Goal: Task Accomplishment & Management: Use online tool/utility

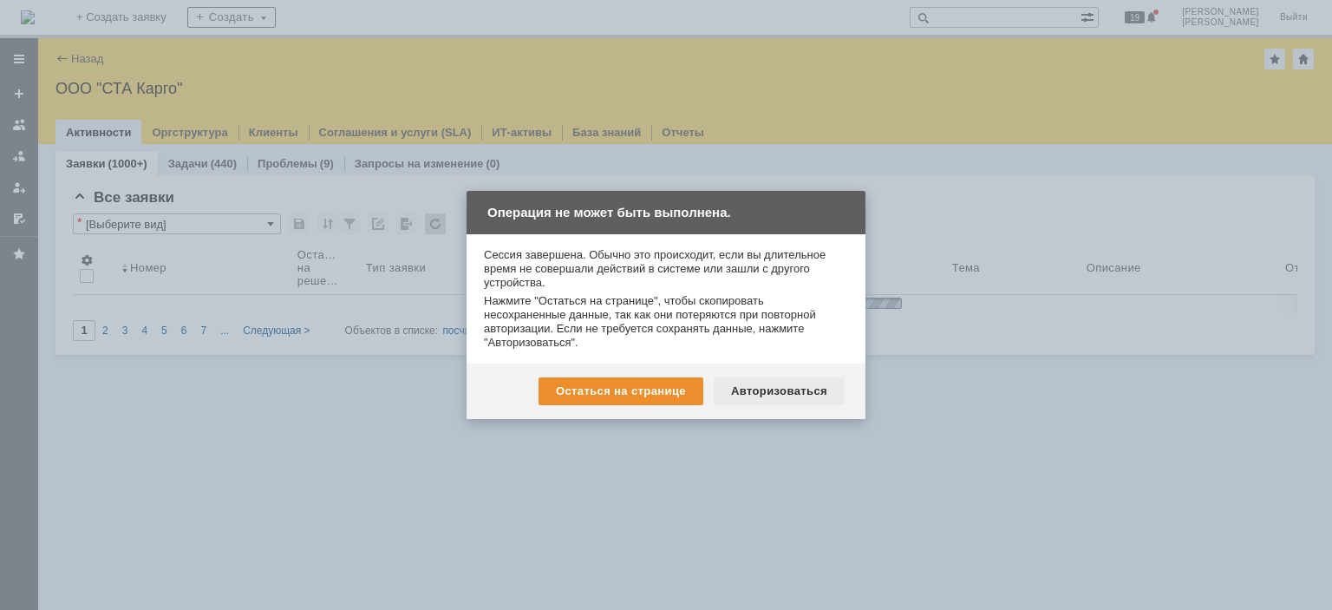
click at [754, 391] on div "Авторизоваться" at bounding box center [779, 391] width 131 height 28
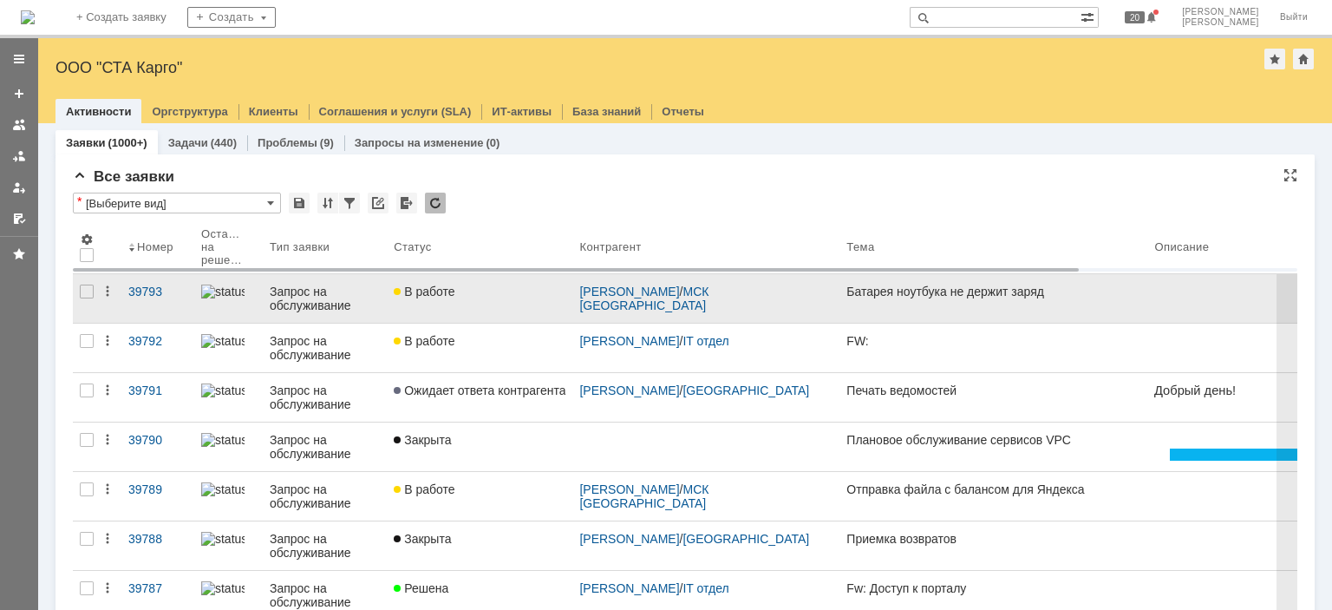
click at [556, 291] on div "В работе" at bounding box center [480, 292] width 172 height 14
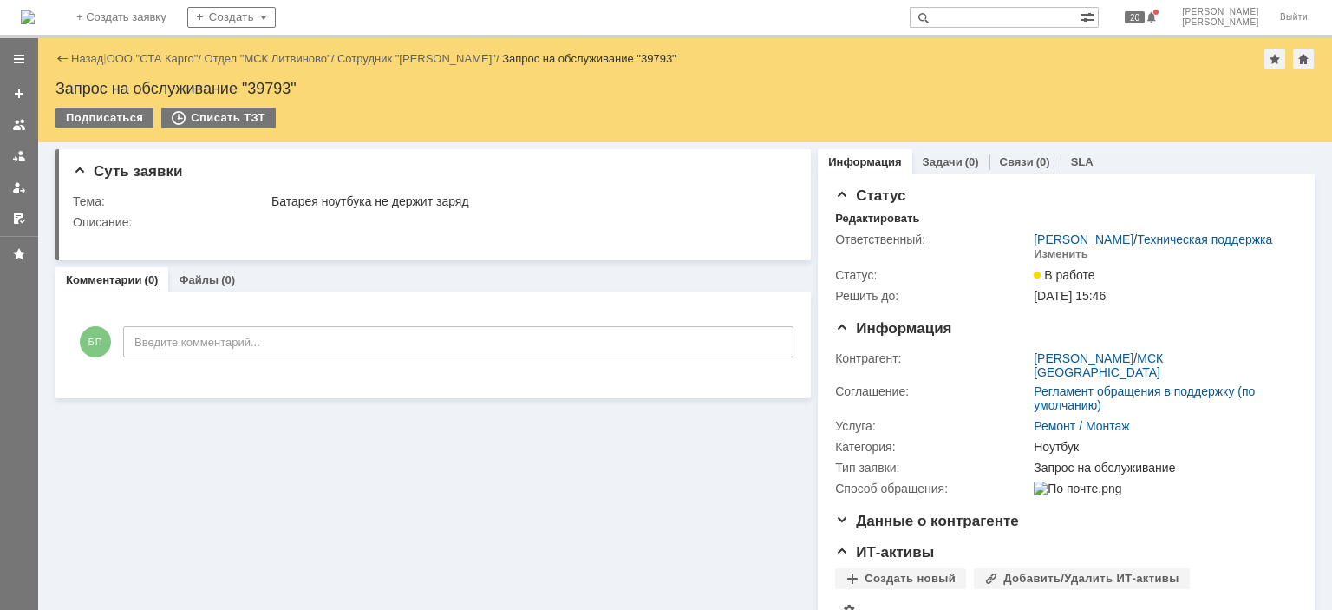
click at [153, 49] on div "Назад | ООО "СТА Карго" / Отдел "МСК Литвиново" / Сотрудник "Князев Сергей" / З…" at bounding box center [686, 59] width 1260 height 21
click at [152, 51] on div "Назад | ООО "СТА Карго" / Отдел "МСК Литвиново" / Сотрудник "Князев Сергей" / З…" at bounding box center [686, 59] width 1260 height 21
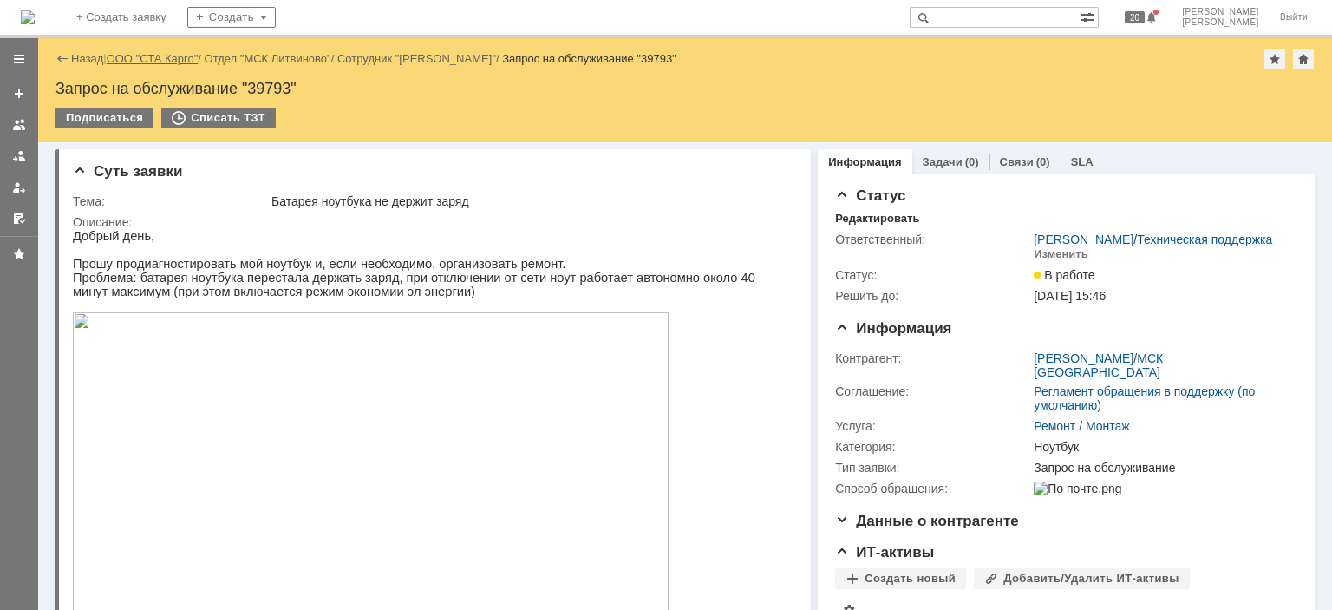
click at [147, 56] on link "ООО "СТА Карго"" at bounding box center [153, 58] width 92 height 13
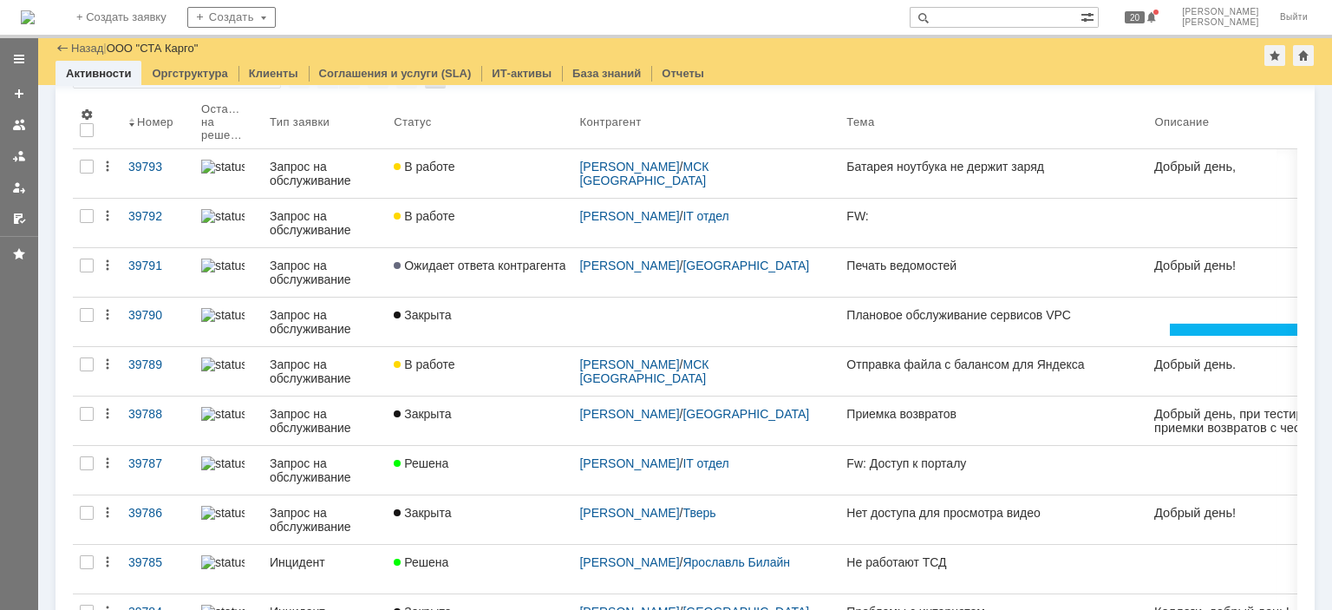
click at [464, 219] on div "В работе" at bounding box center [480, 216] width 172 height 14
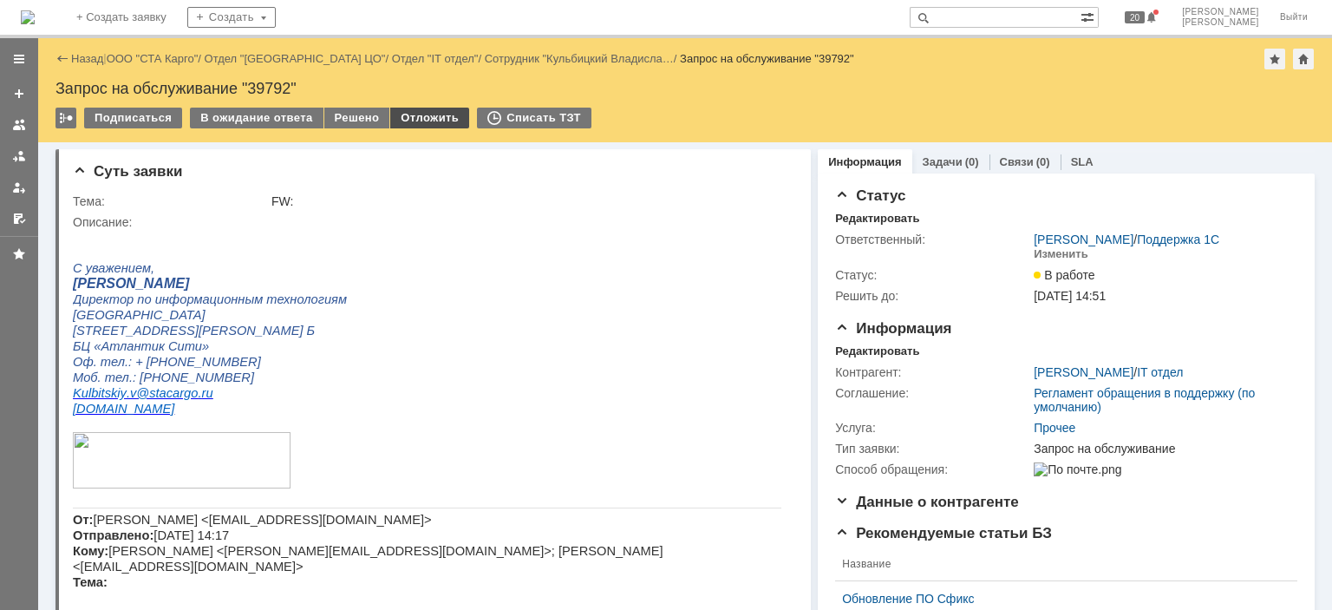
click at [429, 117] on div "Отложить" at bounding box center [429, 118] width 79 height 21
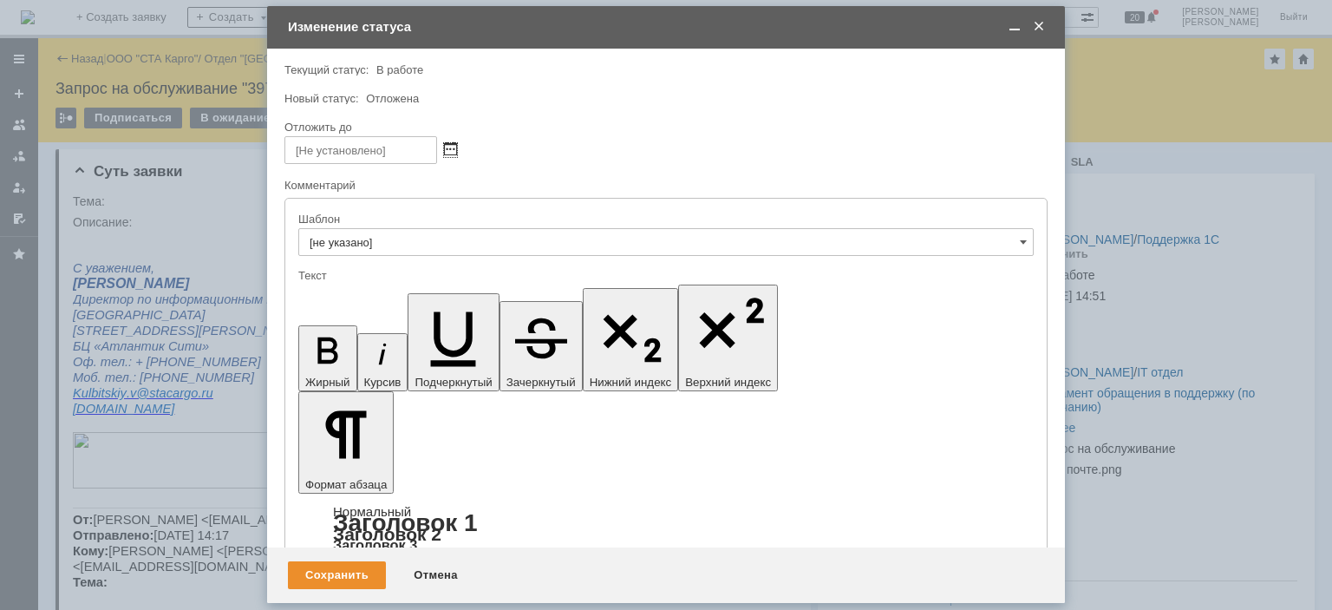
click at [453, 149] on span at bounding box center [450, 150] width 13 height 14
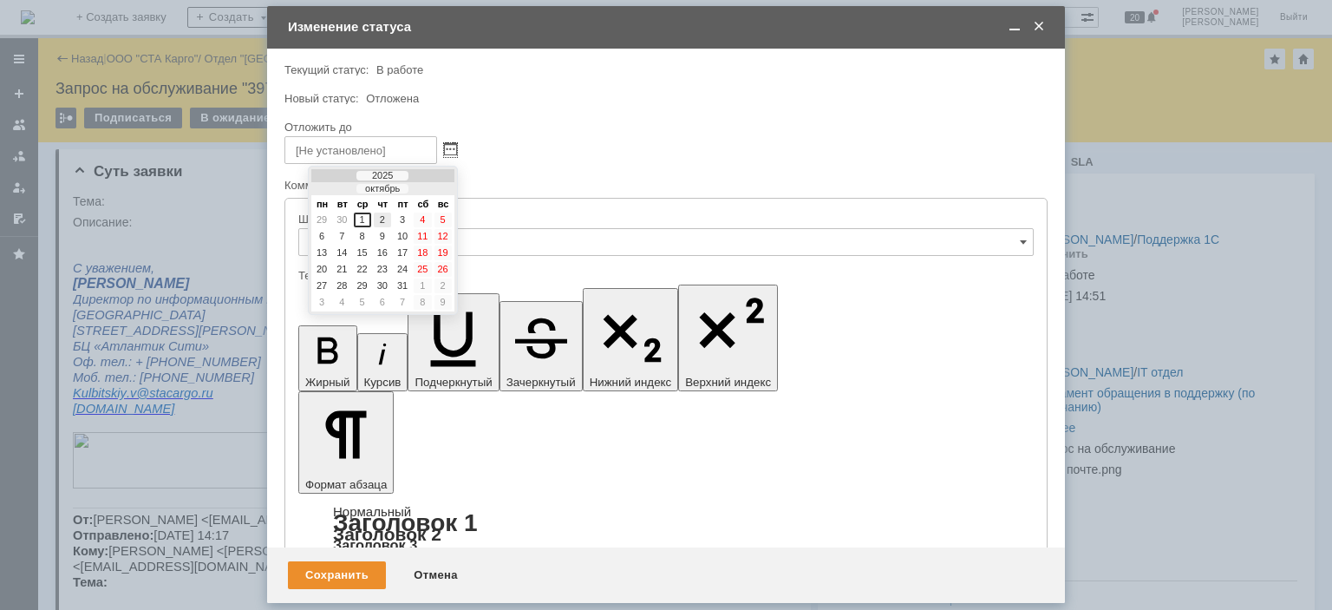
click at [384, 219] on div "2" at bounding box center [382, 220] width 17 height 15
type input "02.10.2025 10:56"
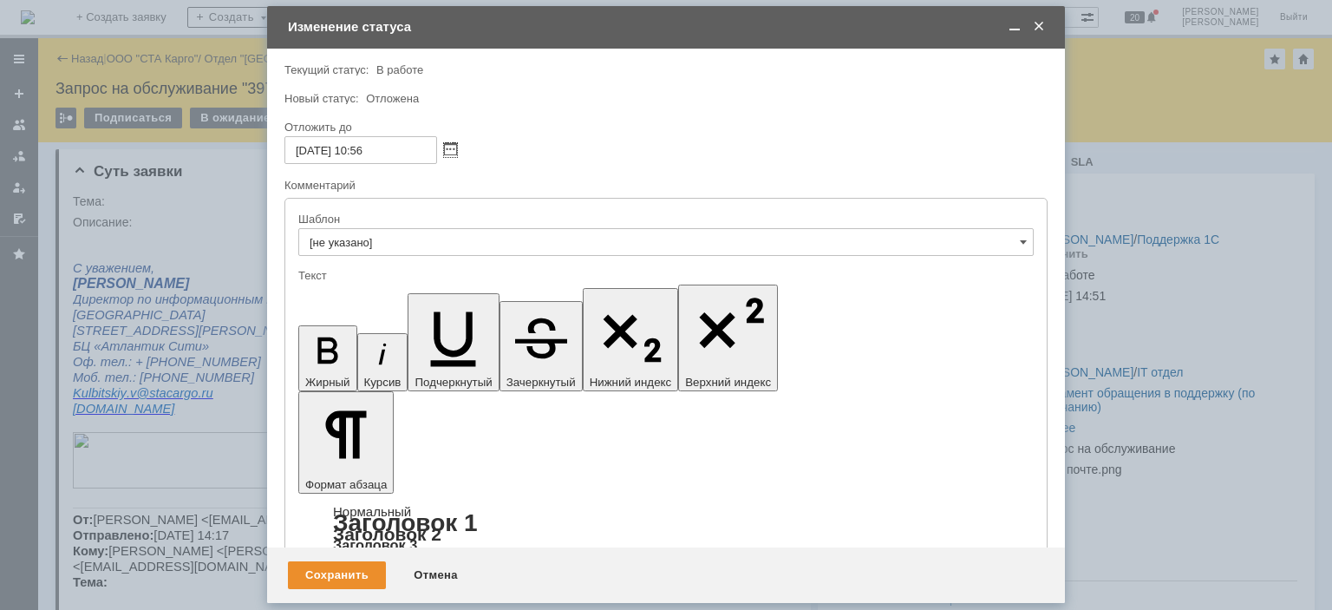
drag, startPoint x: 494, startPoint y: 4840, endPoint x: 402, endPoint y: 4837, distance: 92.9
click at [344, 570] on div "Сохранить" at bounding box center [337, 575] width 98 height 28
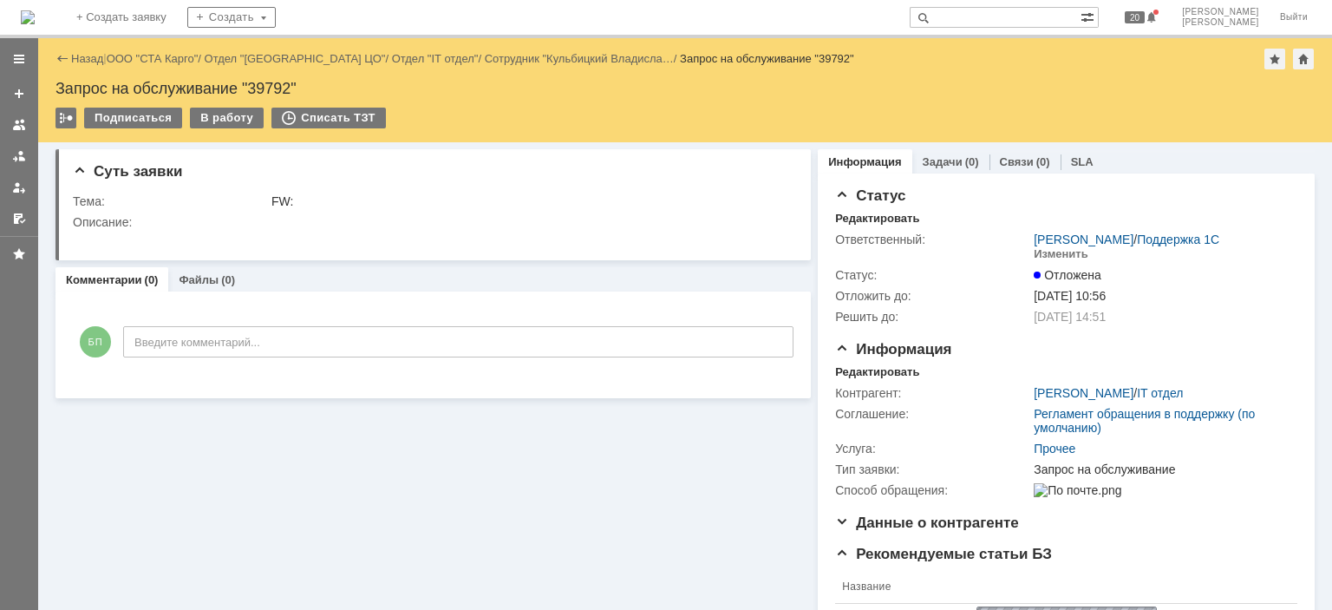
click at [150, 58] on link "ООО "СТА Карго"" at bounding box center [153, 58] width 92 height 13
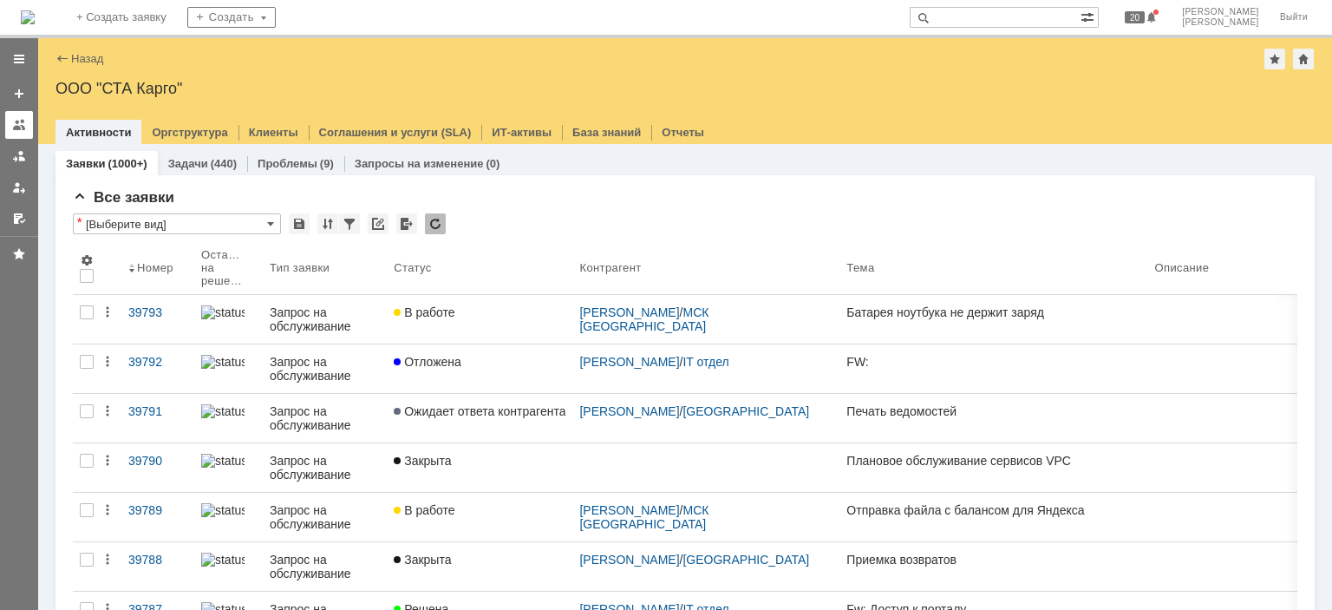
click at [14, 119] on div at bounding box center [19, 125] width 14 height 14
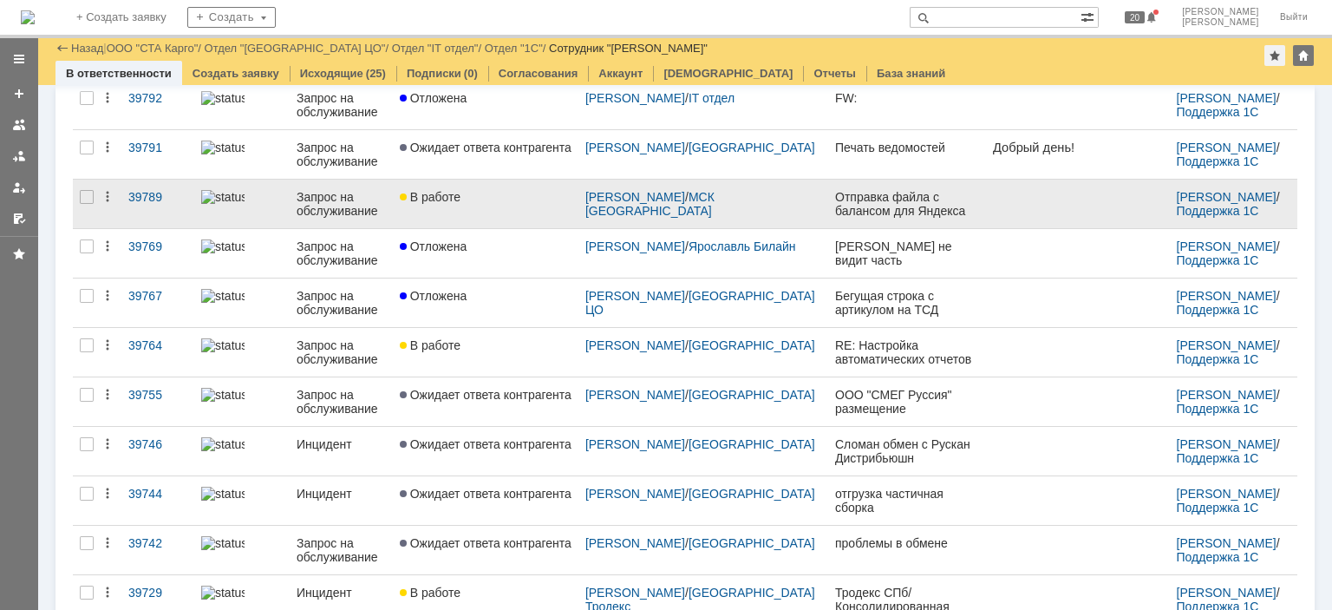
click at [506, 204] on link "В работе" at bounding box center [486, 204] width 186 height 49
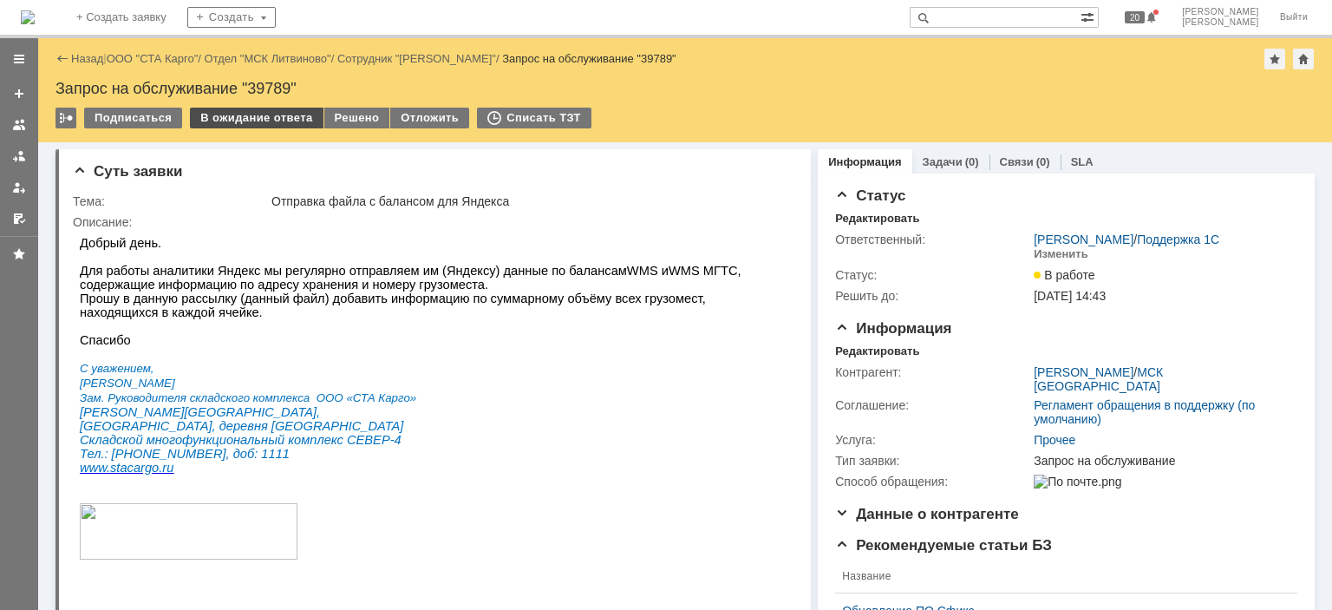
click at [236, 117] on div "В ожидание ответа" at bounding box center [256, 118] width 133 height 21
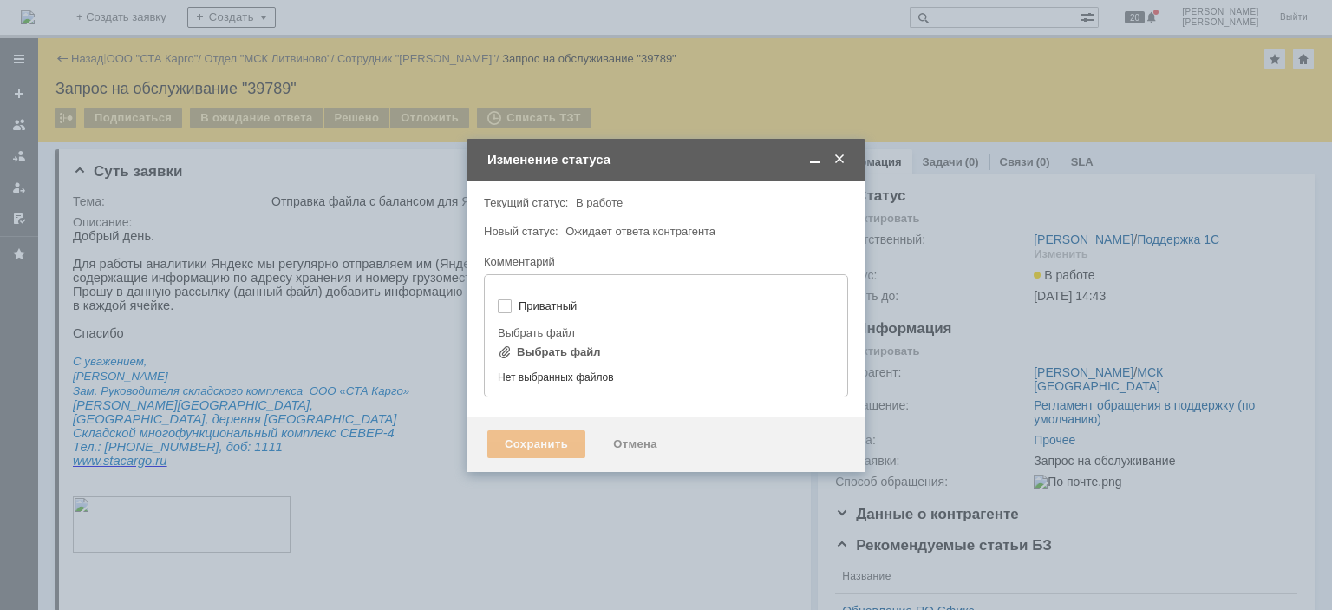
type input "[не указано]"
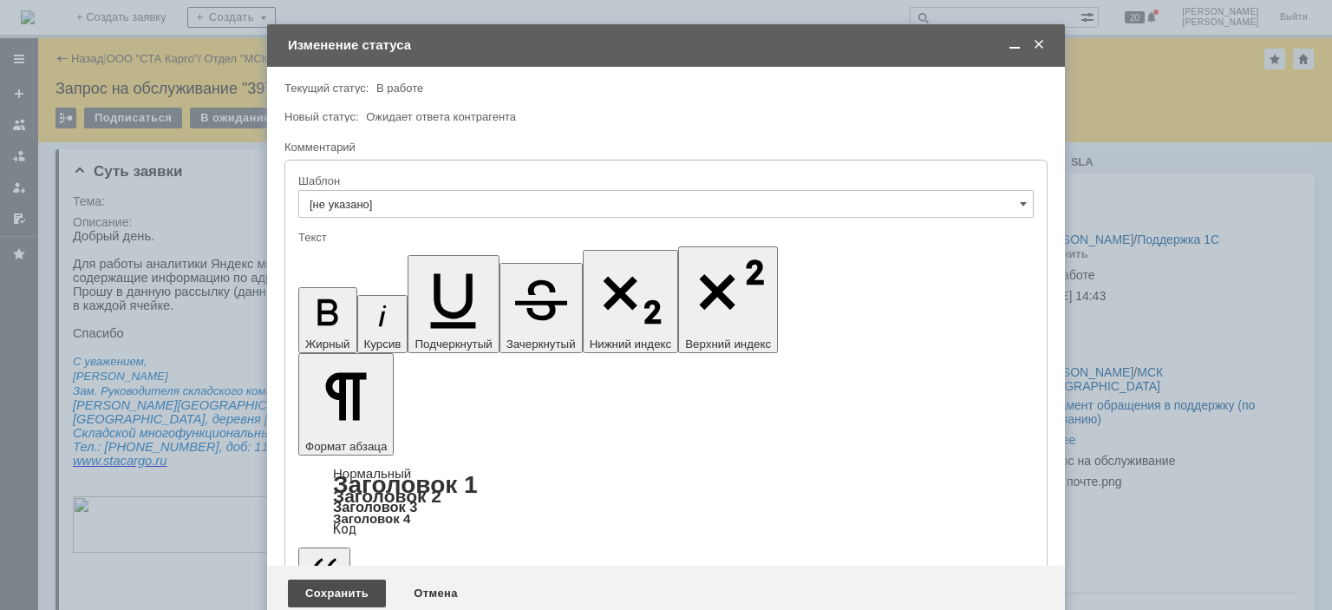
click at [350, 579] on div "Сохранить" at bounding box center [337, 593] width 98 height 28
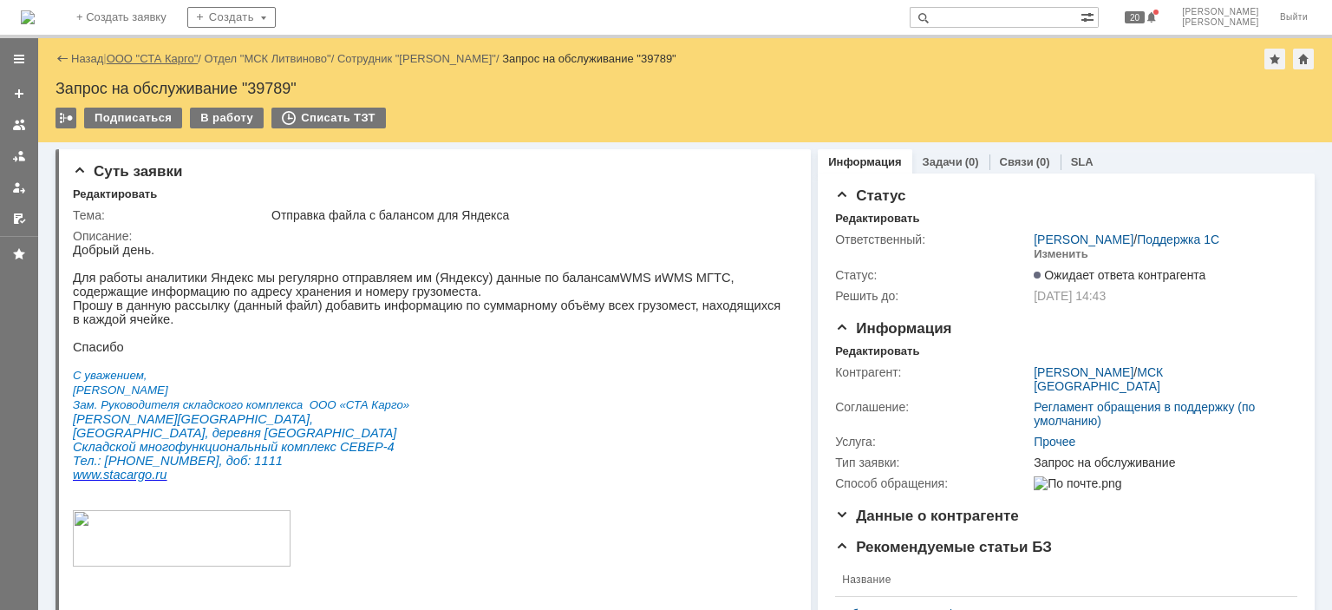
click at [149, 51] on div "Назад | ООО "СТА Карго" / Отдел "МСК Литвиново" / Сотрудник "Князев Сергей" / З…" at bounding box center [686, 59] width 1260 height 21
click at [149, 58] on link "ООО "СТА Карго"" at bounding box center [153, 58] width 92 height 13
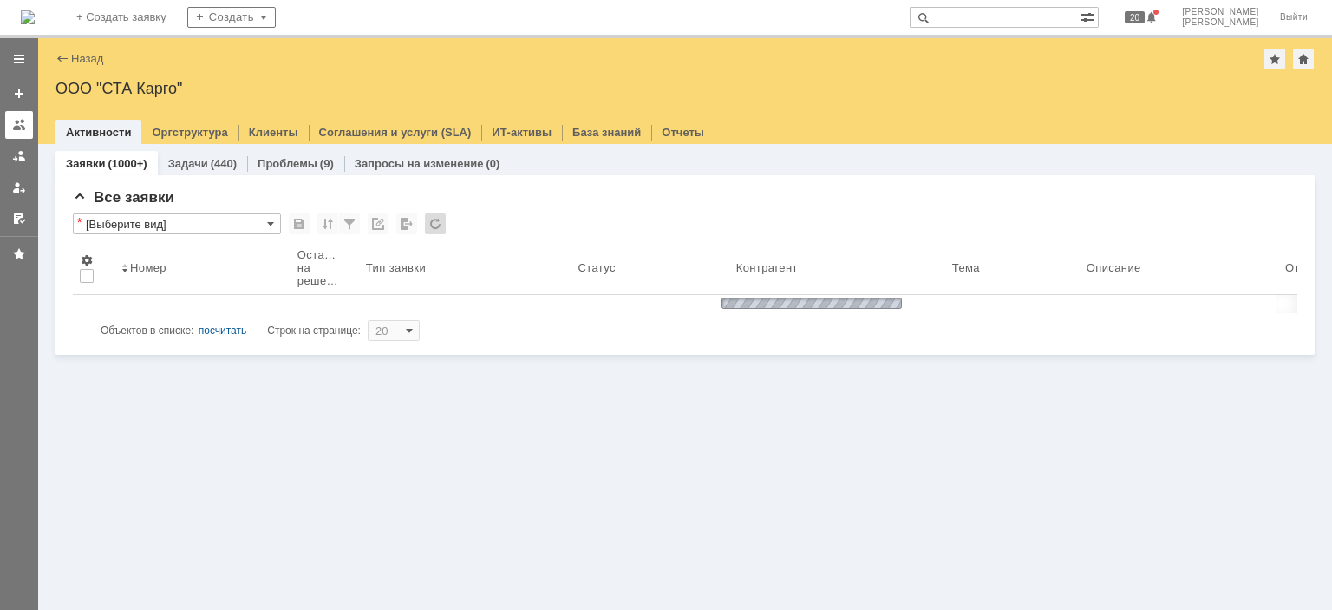
click at [20, 121] on div at bounding box center [19, 125] width 14 height 14
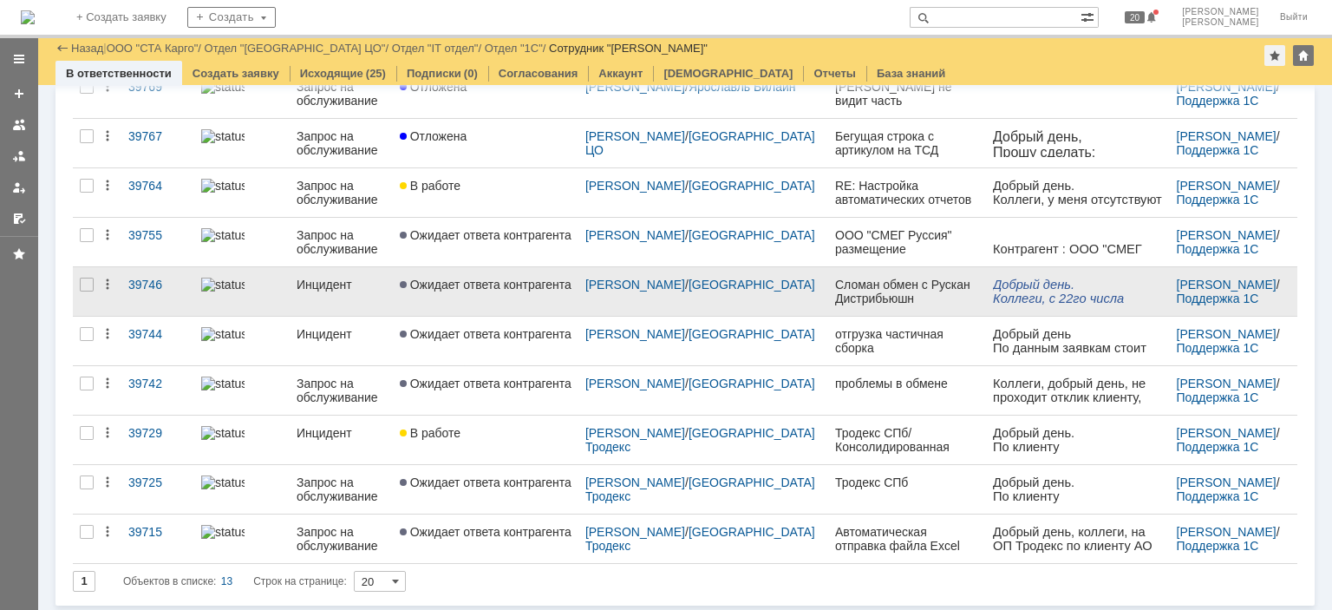
click at [509, 301] on link "Ожидает ответа контрагента" at bounding box center [486, 291] width 186 height 49
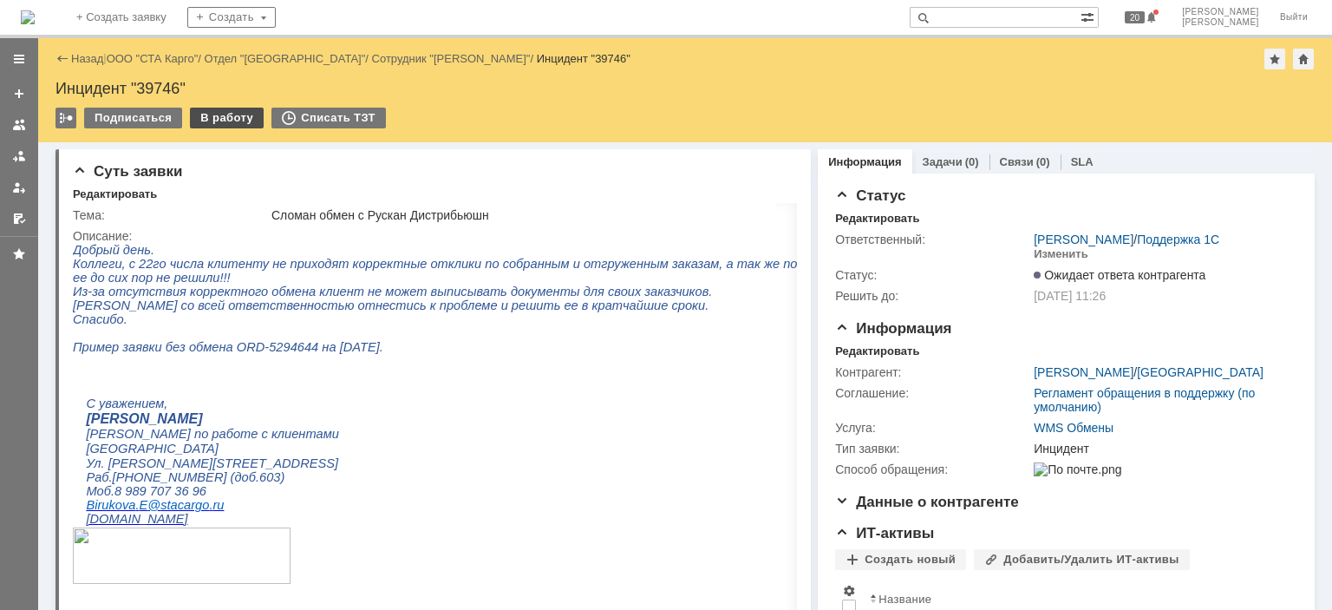
click at [232, 121] on div "В работу" at bounding box center [227, 118] width 74 height 21
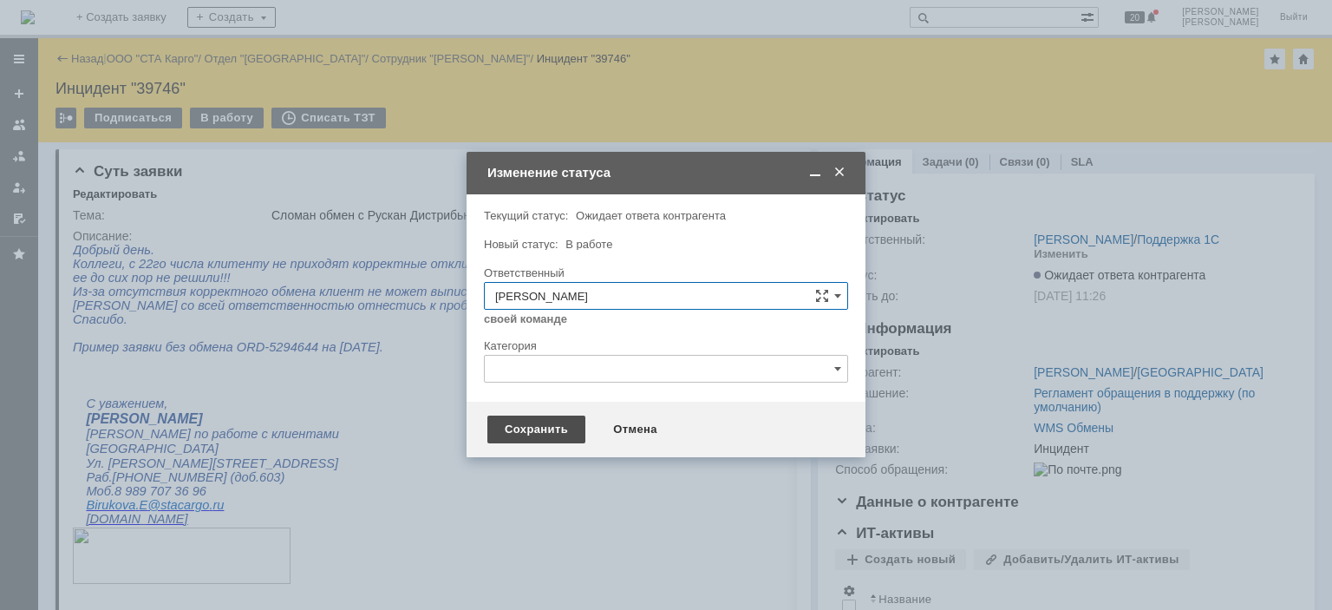
click at [527, 435] on div "Сохранить" at bounding box center [537, 430] width 98 height 28
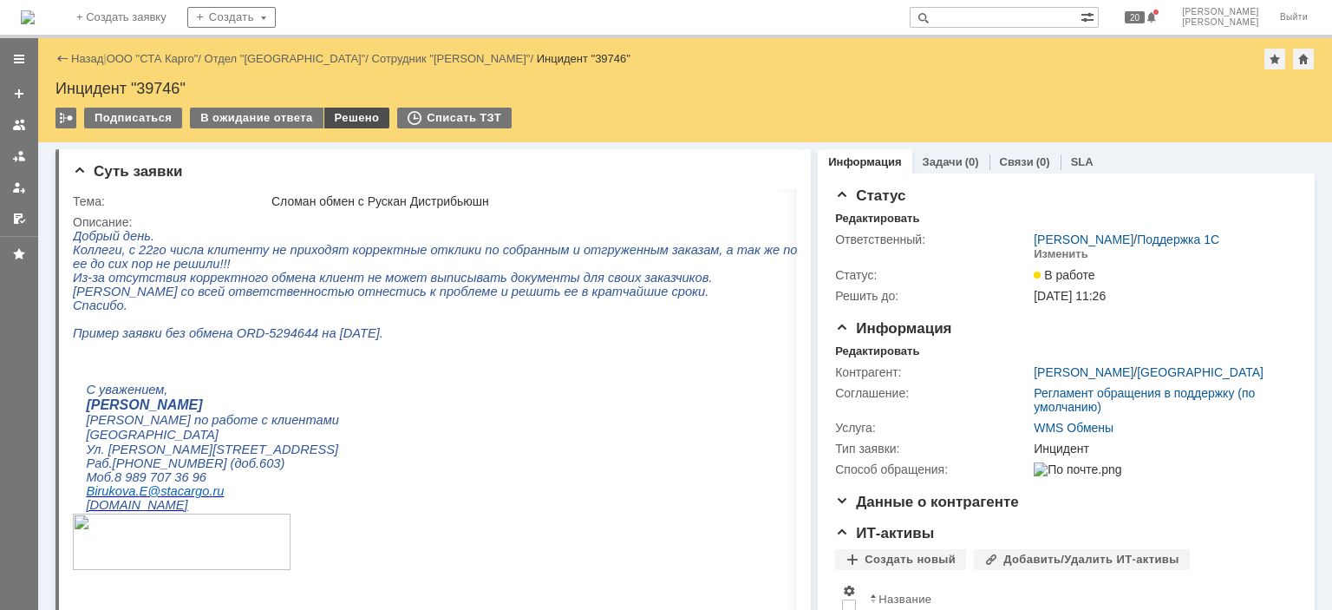
click at [337, 127] on div "Решено" at bounding box center [357, 118] width 66 height 21
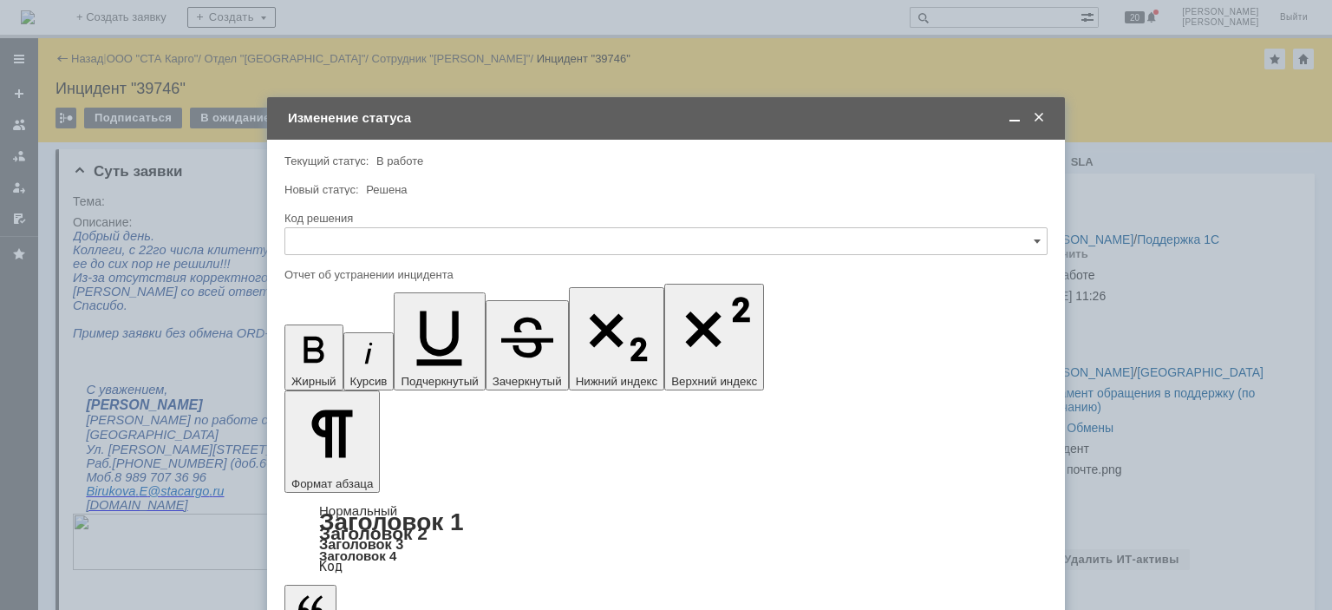
click at [358, 229] on div "Код решения" at bounding box center [666, 239] width 763 height 56
click at [361, 236] on input "text" at bounding box center [666, 241] width 763 height 28
click at [333, 471] on span "Решено" at bounding box center [666, 474] width 741 height 14
type input "Решено"
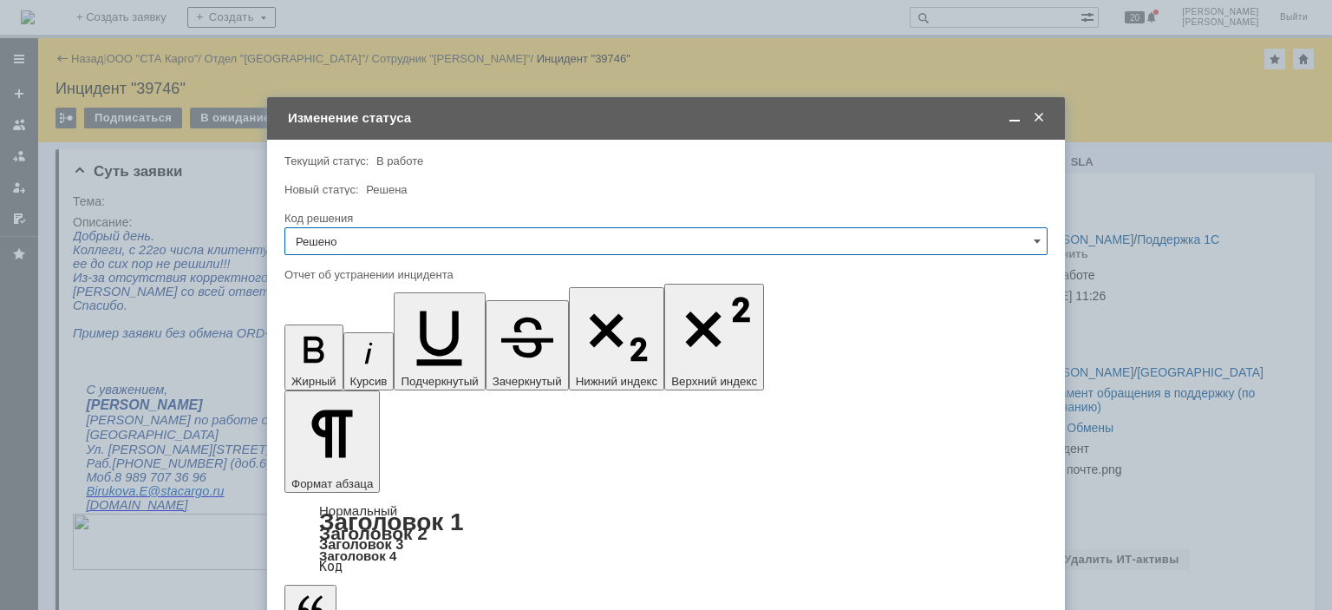
type input "Решено"
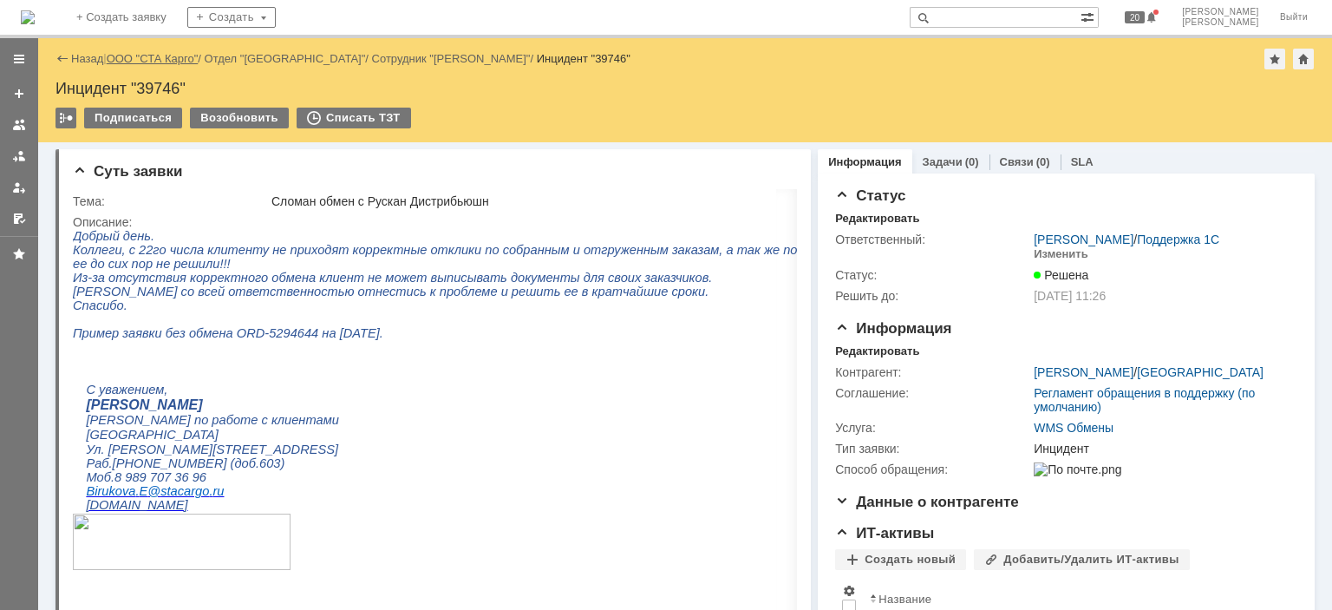
click at [161, 55] on link "ООО "СТА Карго"" at bounding box center [153, 58] width 92 height 13
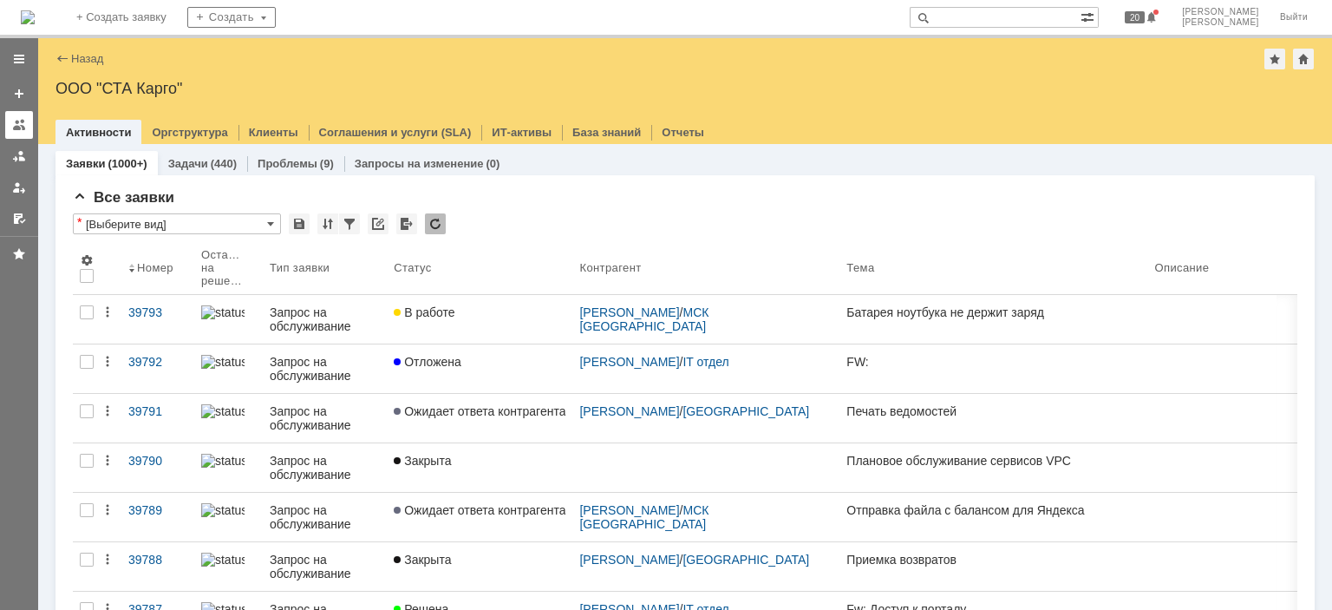
click at [21, 128] on div at bounding box center [19, 125] width 14 height 14
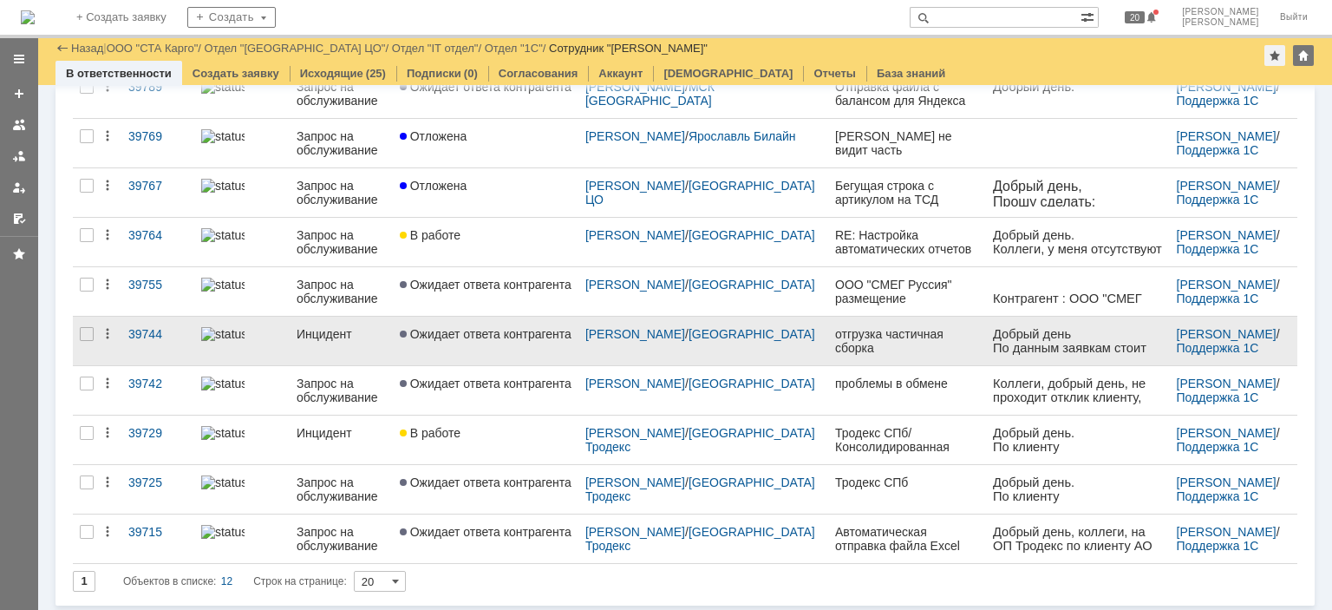
click at [541, 350] on link "Ожидает ответа контрагента" at bounding box center [486, 341] width 186 height 49
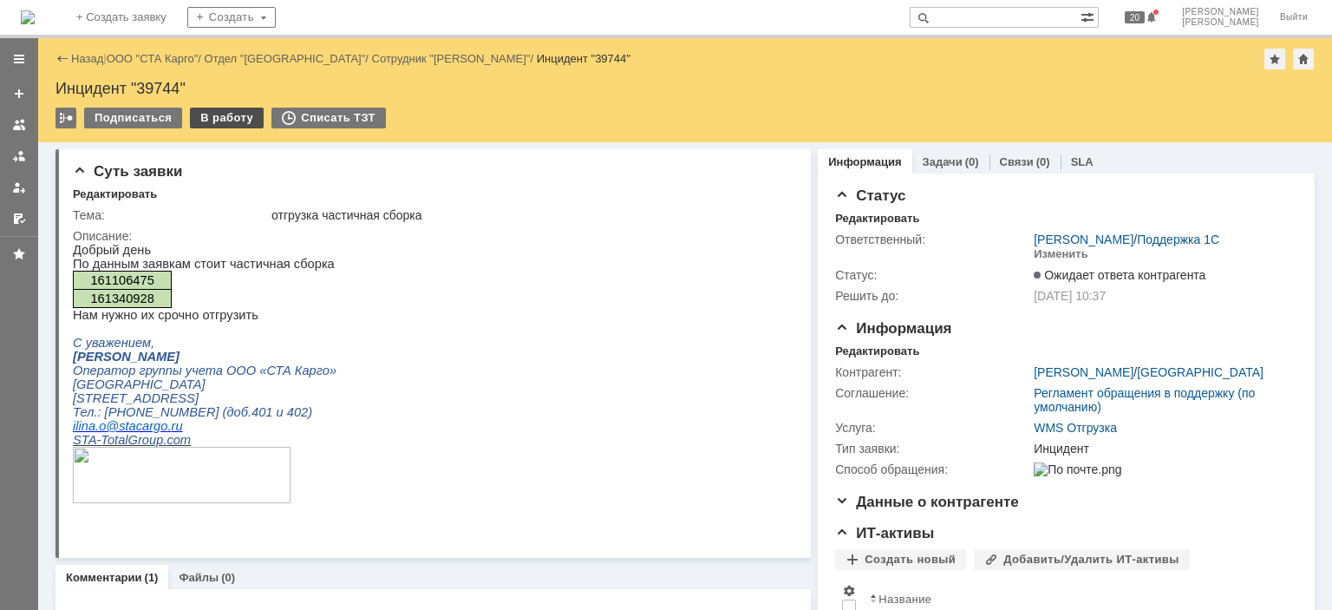
click at [226, 110] on div "В работу" at bounding box center [227, 118] width 74 height 21
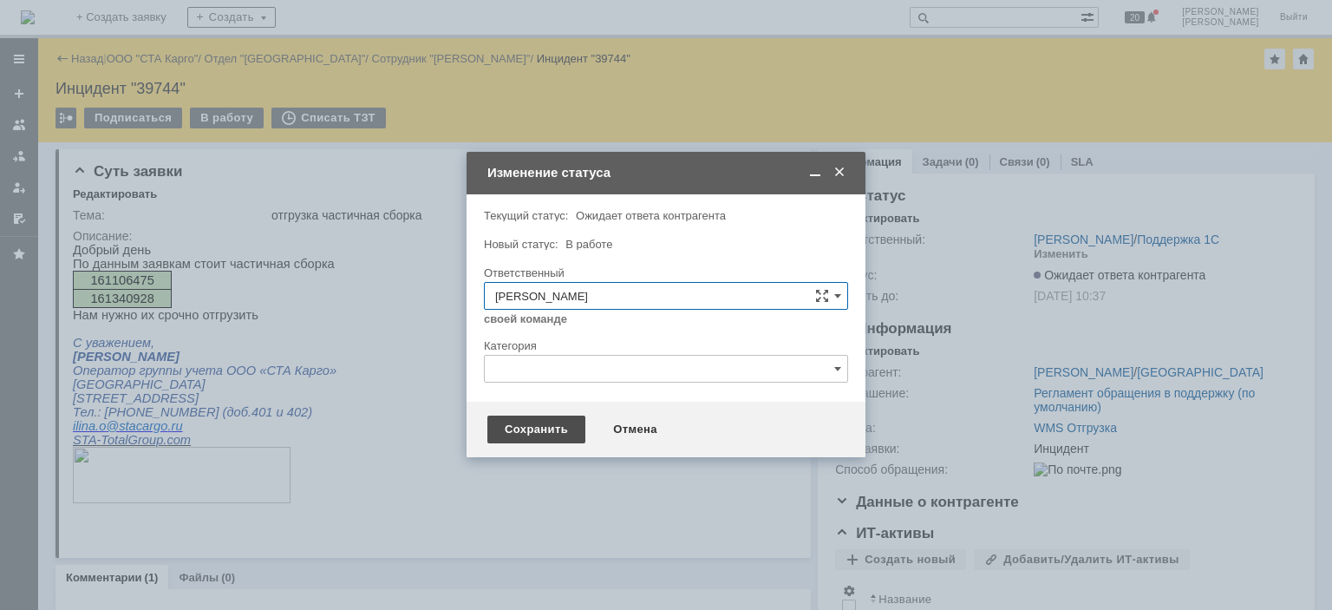
click at [565, 442] on div "Сохранить" at bounding box center [537, 430] width 98 height 28
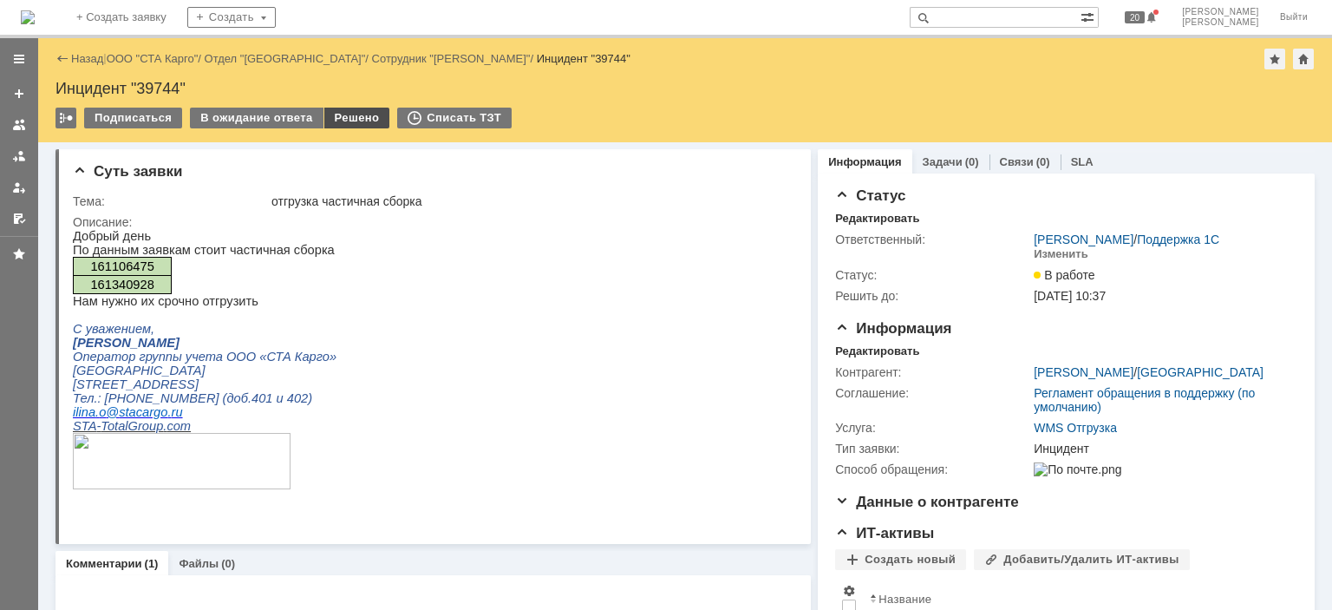
click at [330, 113] on div "Решено" at bounding box center [357, 118] width 66 height 21
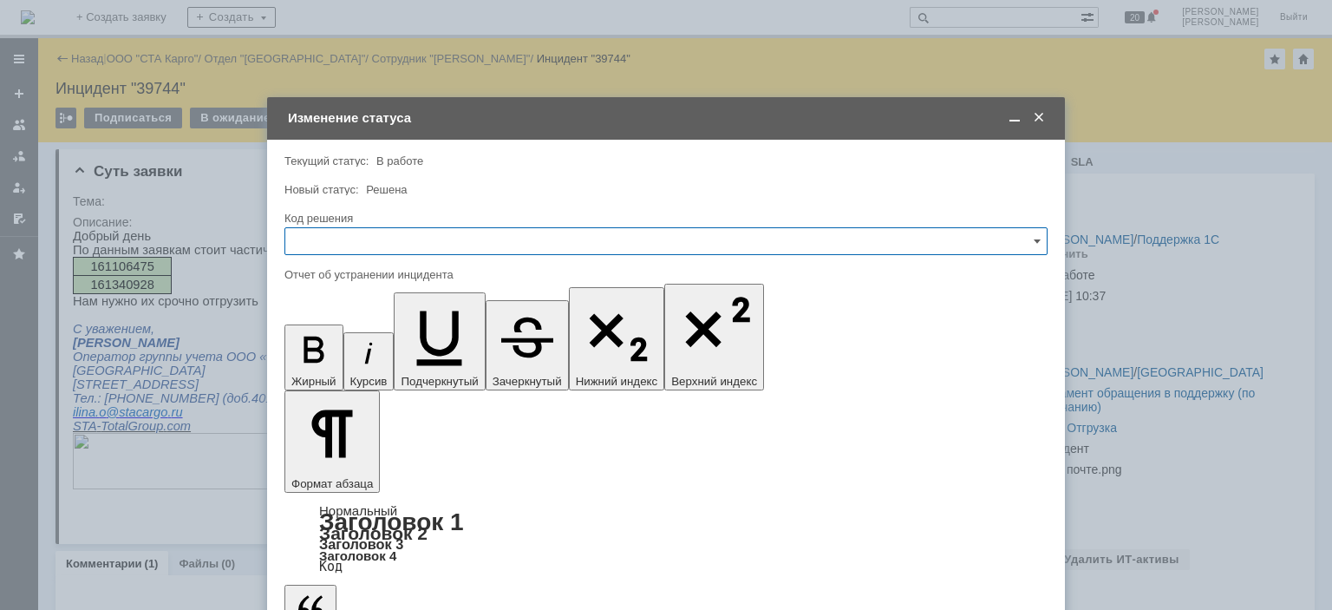
click at [464, 243] on input "text" at bounding box center [666, 241] width 763 height 28
click at [354, 455] on div "[не указано] Bitrix24 Поставлено в разработку JIRA Не воспроизводится Отклонено…" at bounding box center [666, 416] width 762 height 315
click at [385, 397] on div "Не воспроизводится" at bounding box center [666, 388] width 762 height 28
click at [416, 238] on input "Не воспроизводится" at bounding box center [666, 241] width 763 height 28
click at [376, 475] on span "Решено" at bounding box center [666, 474] width 741 height 14
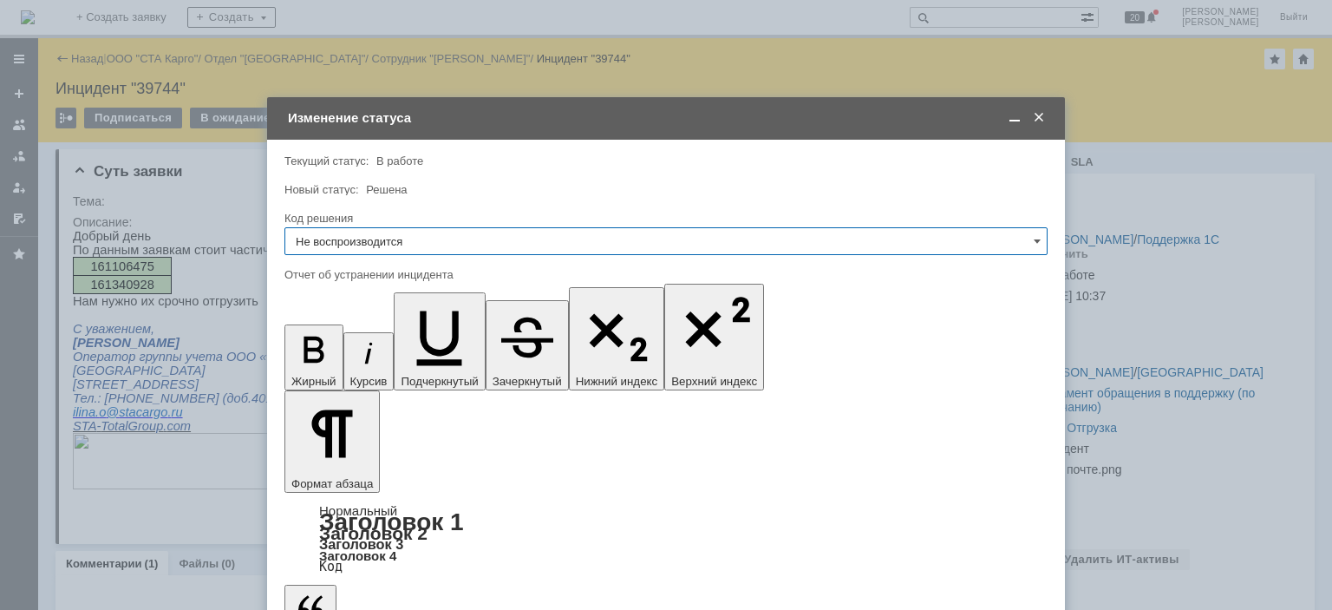
type input "Решено"
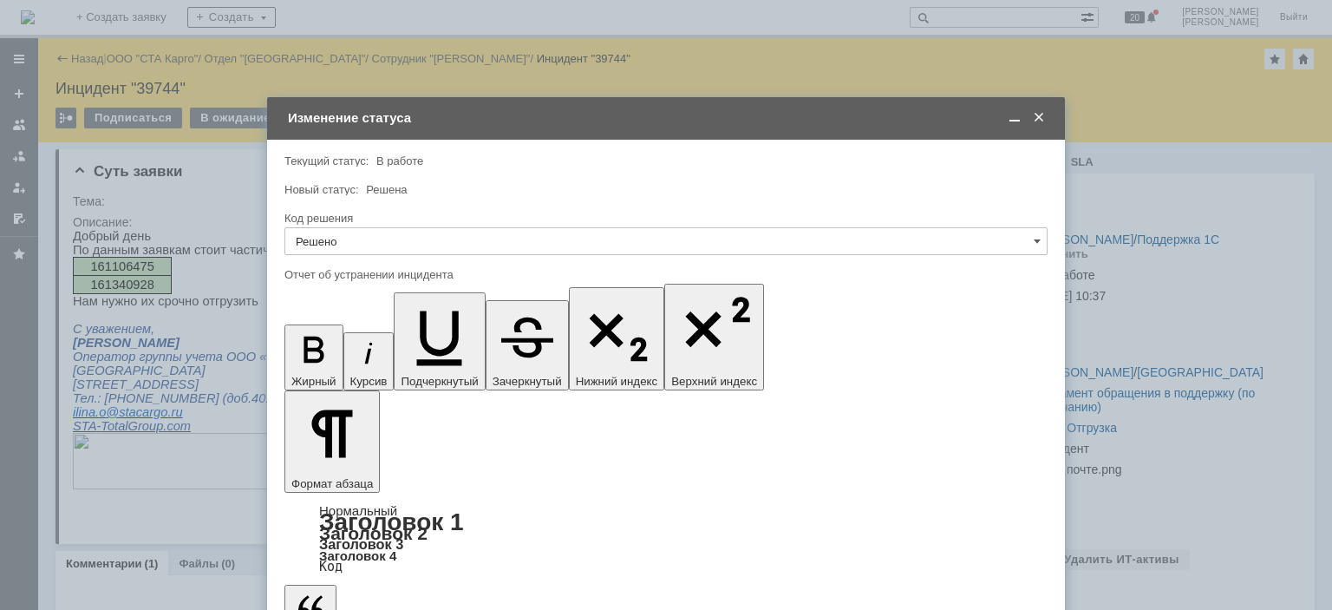
type input "Решено"
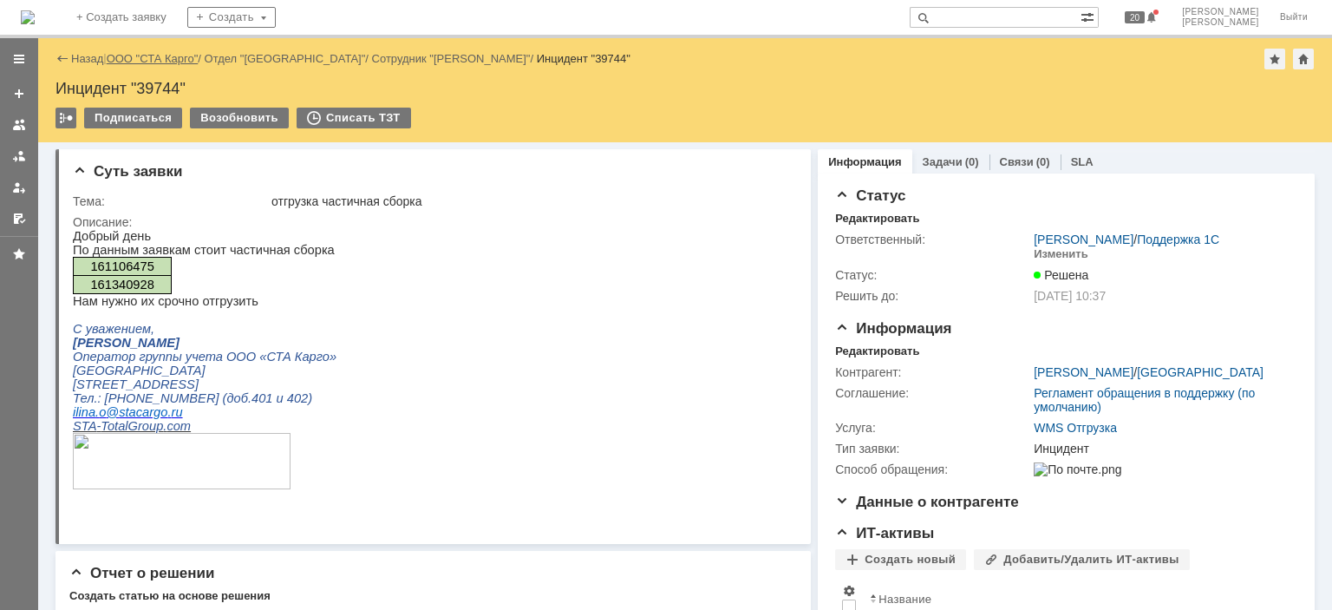
click at [166, 64] on link "ООО "СТА Карго"" at bounding box center [153, 58] width 92 height 13
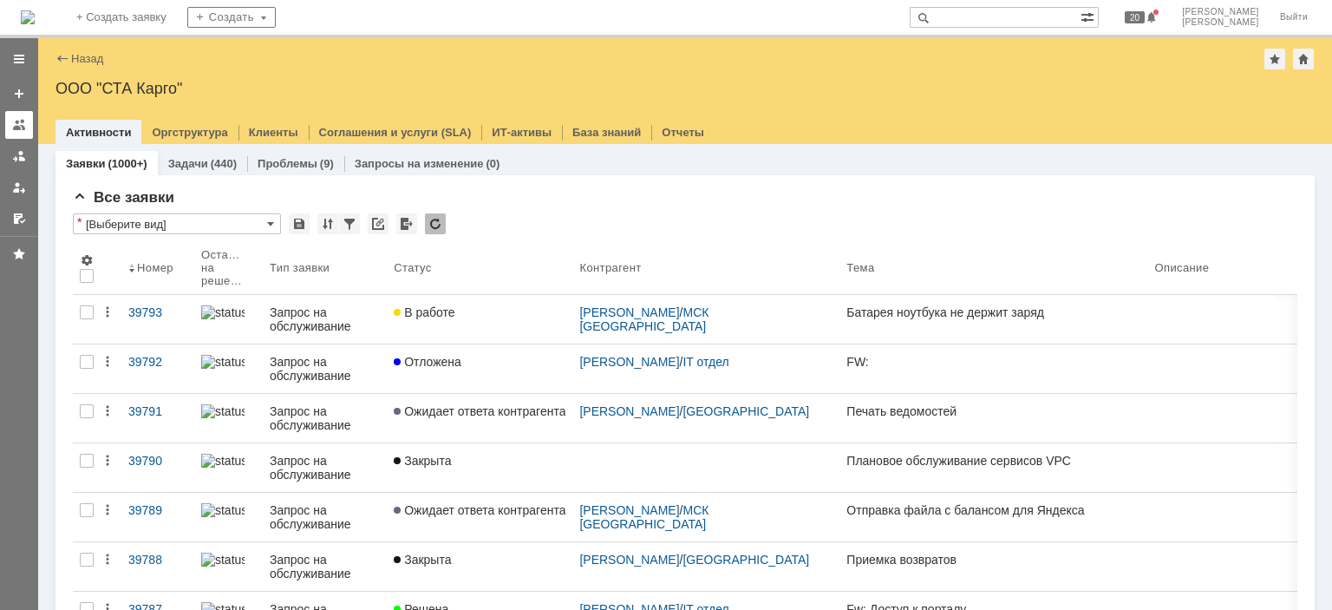
click at [21, 121] on div at bounding box center [19, 125] width 14 height 14
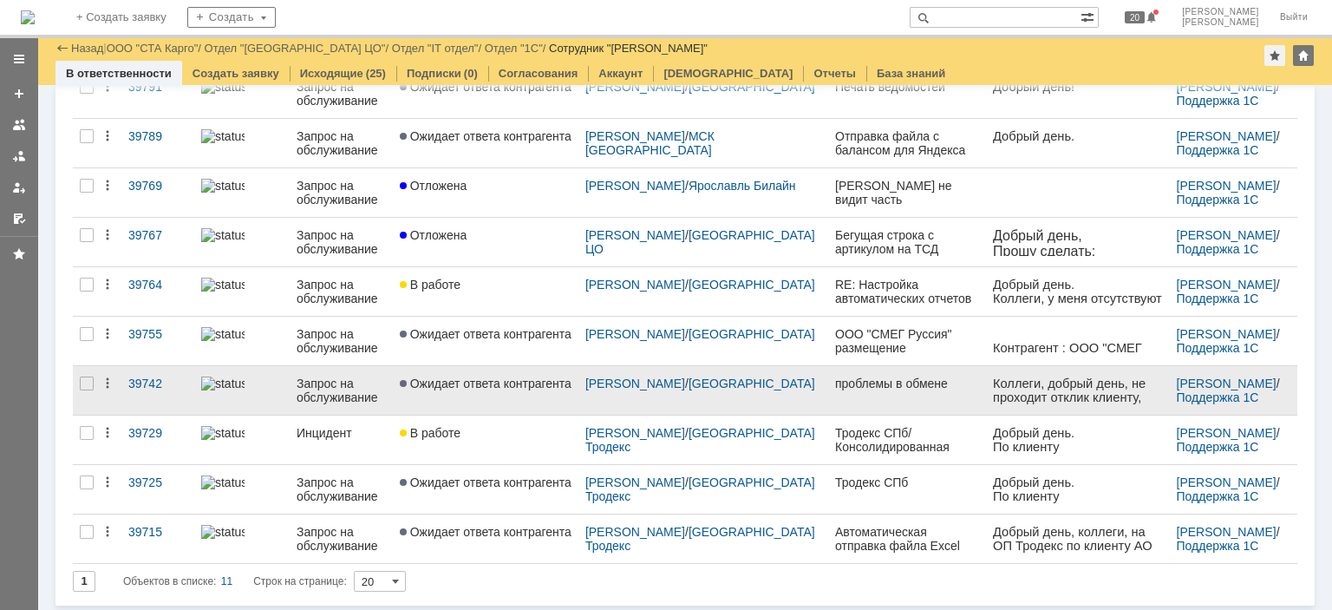
click at [522, 402] on link "Ожидает ответа контрагента" at bounding box center [486, 390] width 186 height 49
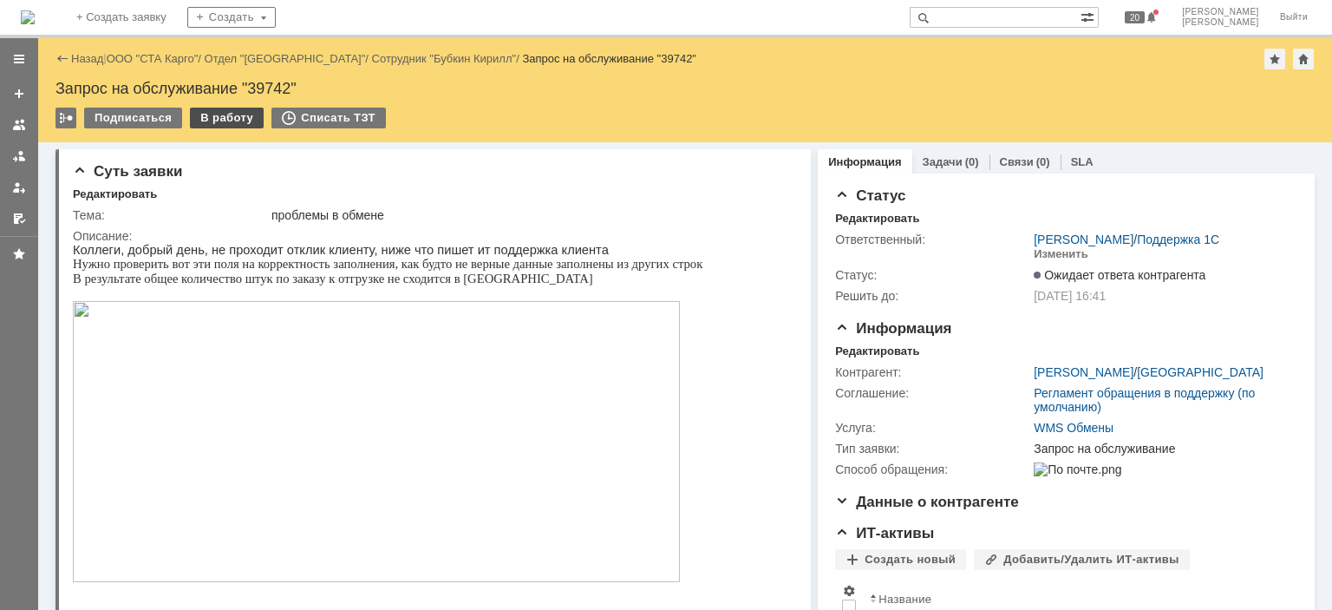
click at [231, 117] on div "В работу" at bounding box center [227, 118] width 74 height 21
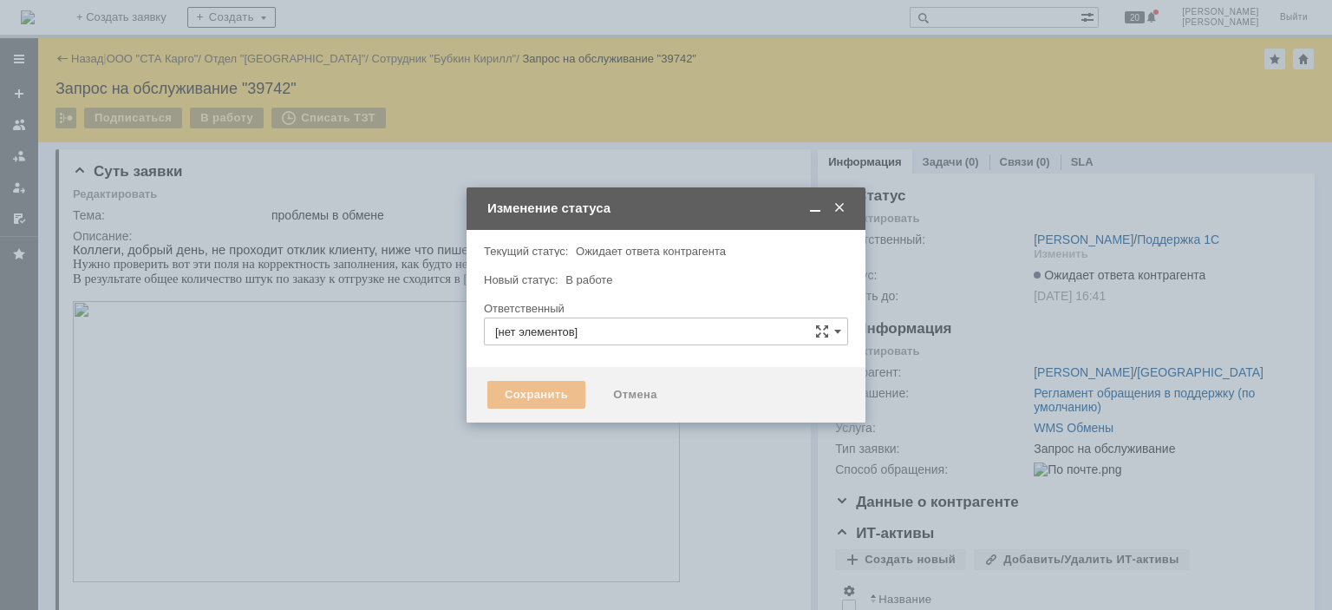
type input "[PERSON_NAME]"
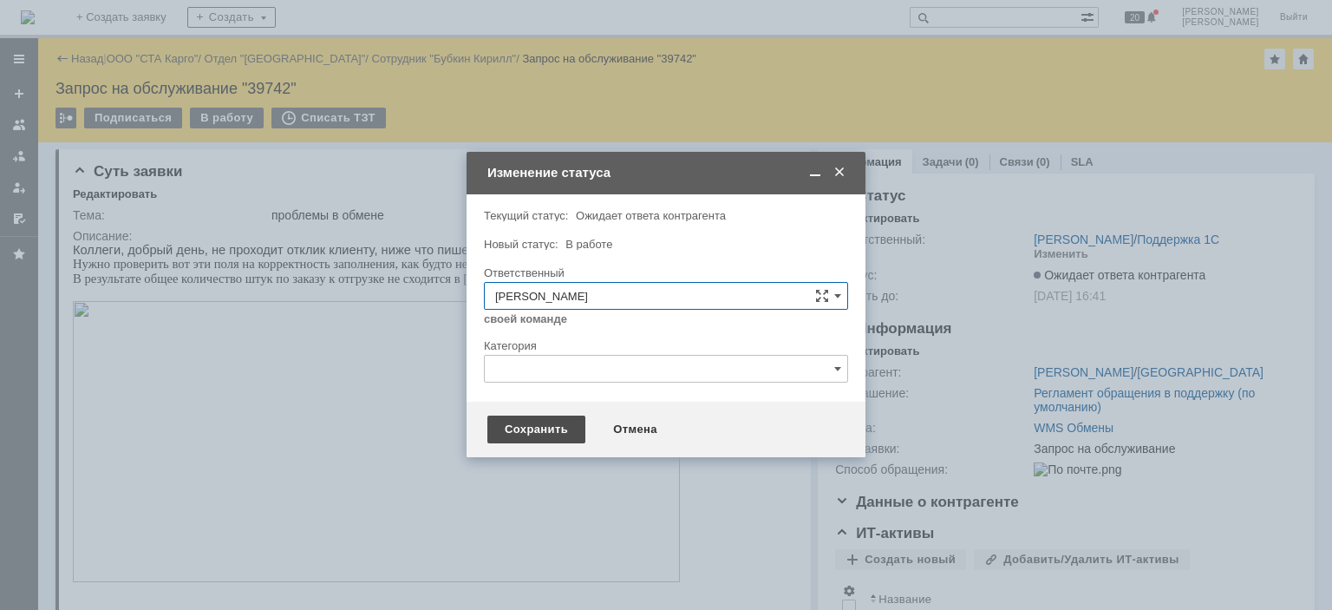
click at [512, 434] on div "Сохранить" at bounding box center [537, 430] width 98 height 28
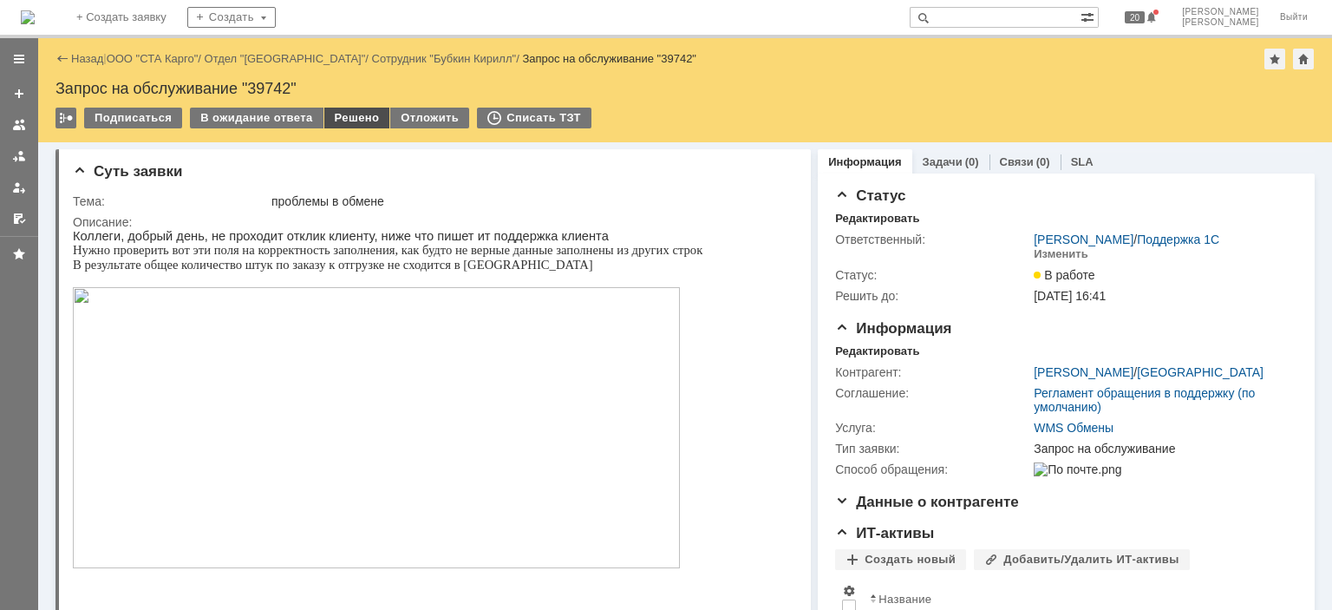
click at [337, 117] on div "Решено" at bounding box center [357, 118] width 66 height 21
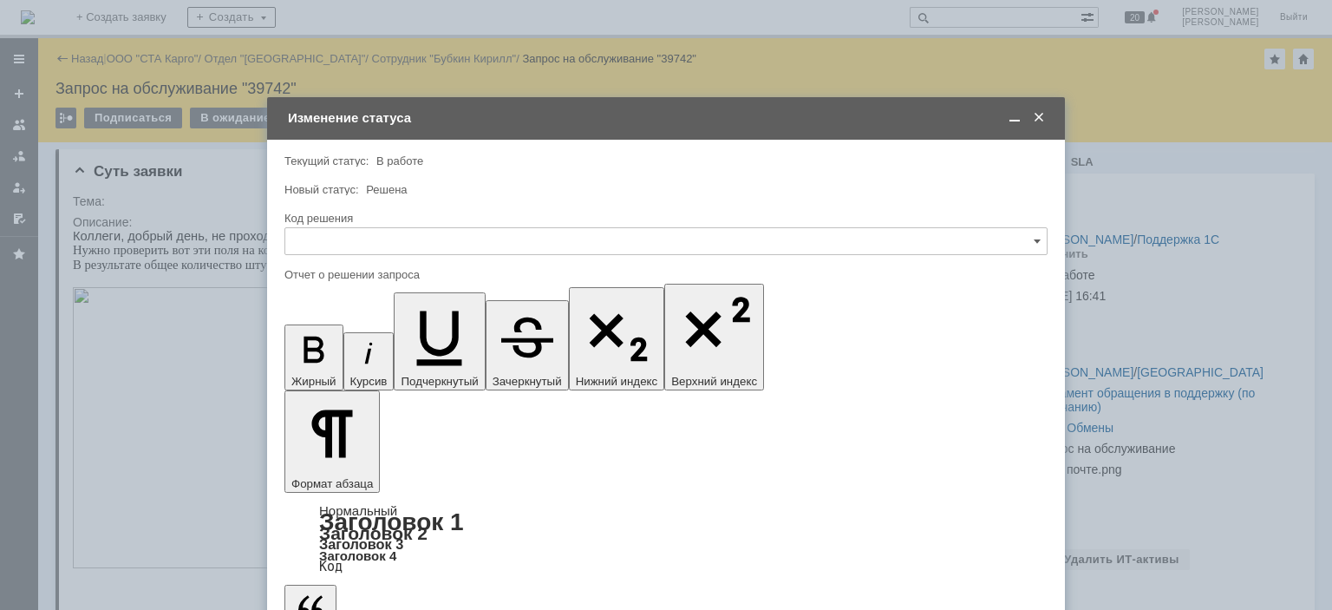
click at [367, 232] on input "text" at bounding box center [666, 241] width 763 height 28
click at [343, 461] on div "Решено" at bounding box center [666, 474] width 762 height 28
type input "Решено"
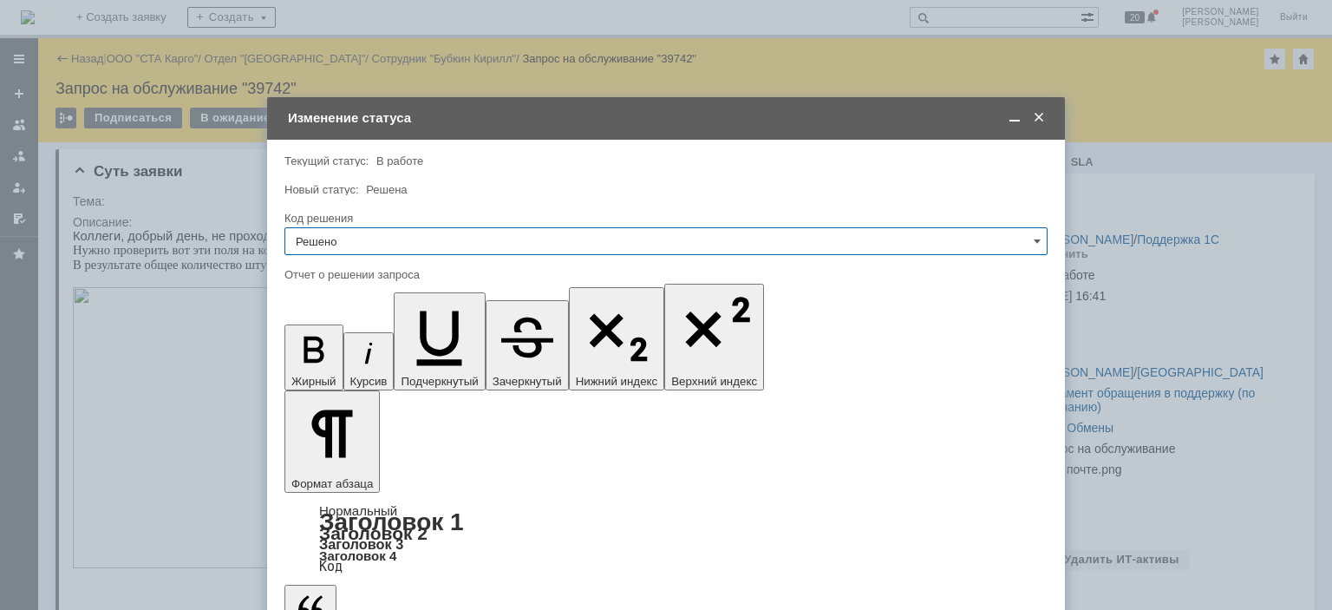
type input "Решено"
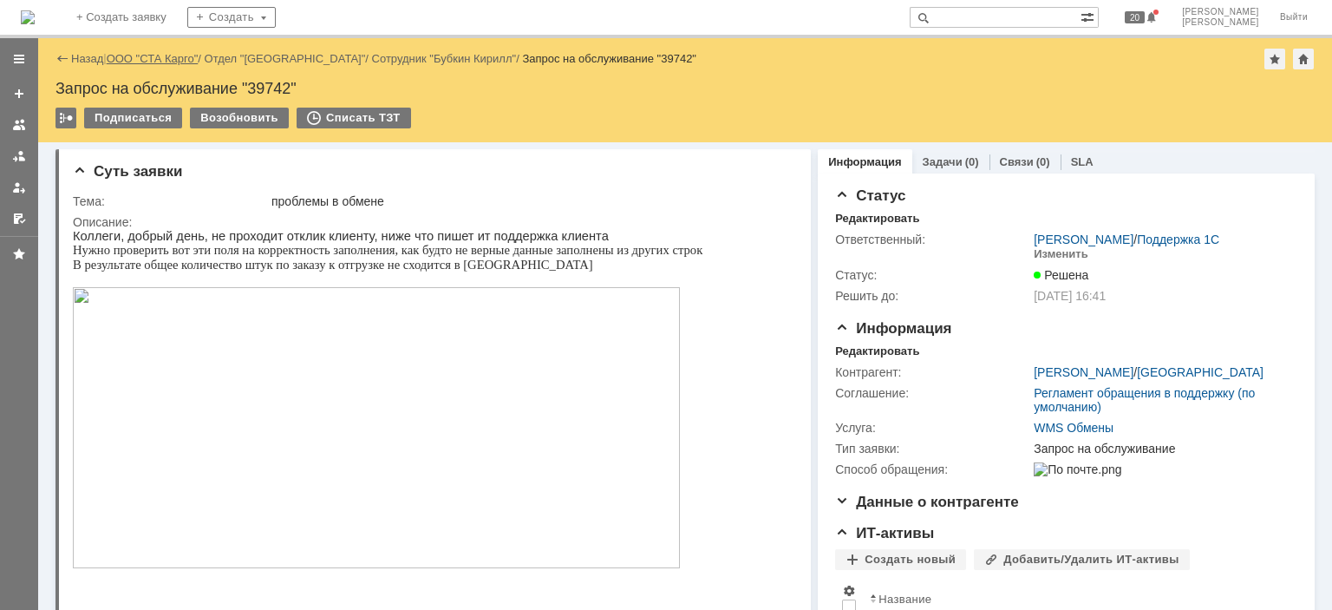
click at [138, 58] on link "ООО "СТА Карго"" at bounding box center [153, 58] width 92 height 13
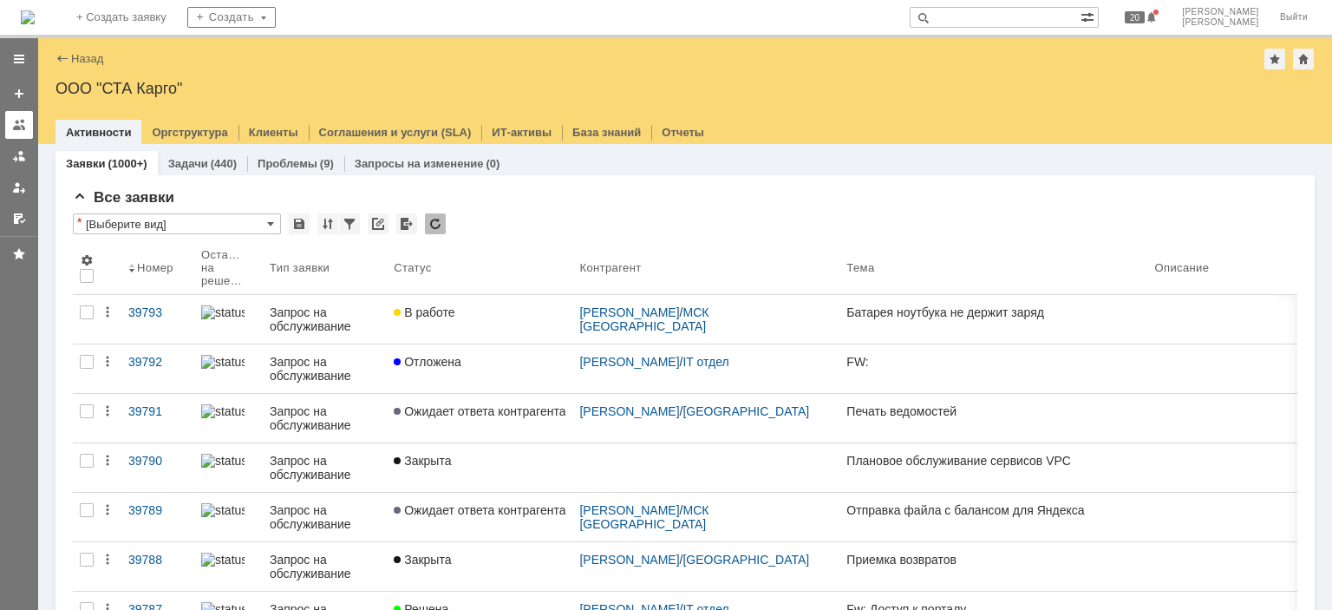
click at [25, 123] on div at bounding box center [19, 125] width 14 height 14
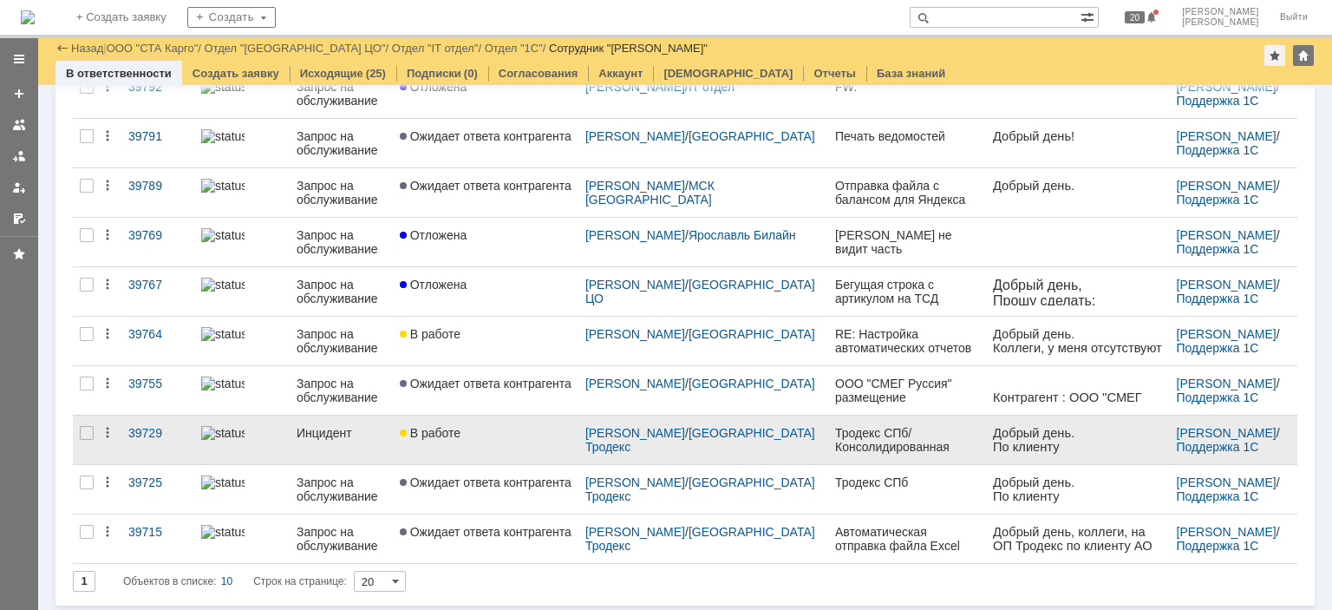
click at [505, 429] on div "В работе" at bounding box center [486, 433] width 172 height 14
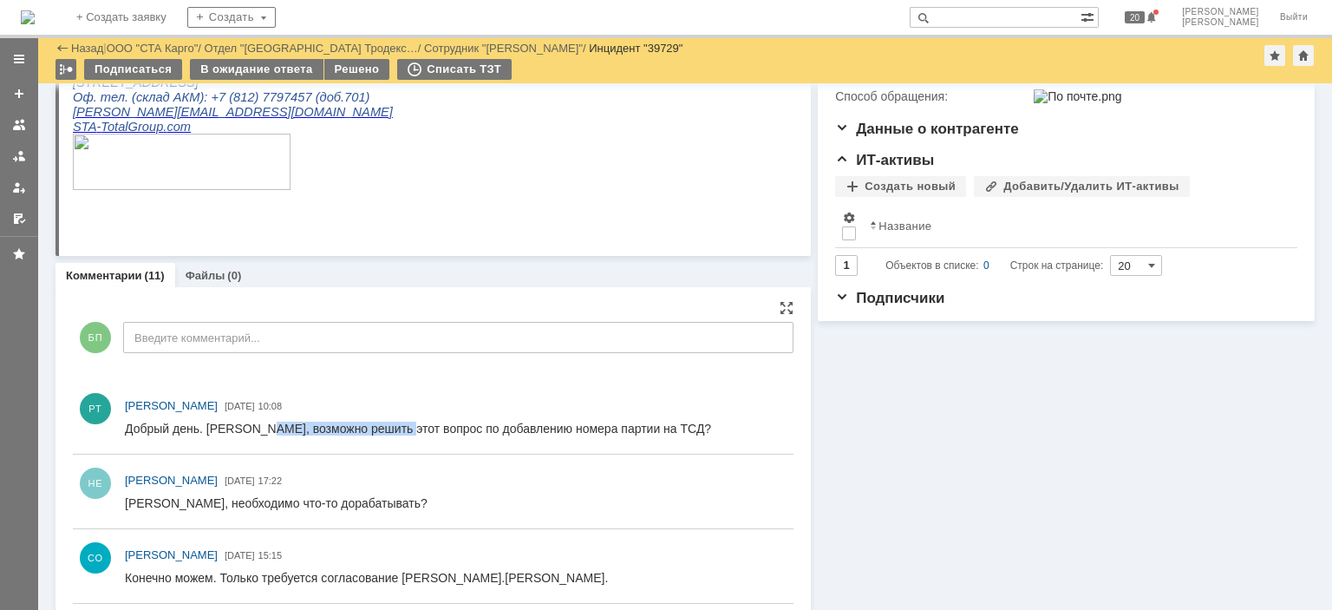
drag, startPoint x: 278, startPoint y: 431, endPoint x: 396, endPoint y: 432, distance: 118.0
click at [396, 432] on div "Добрый день. Коллеги, возможно решить этот вопрос по добавлению номера партии н…" at bounding box center [418, 429] width 586 height 14
click at [510, 432] on div "Добрый день. Коллеги, возможно решить этот вопрос по добавлению номера партии н…" at bounding box center [418, 429] width 586 height 14
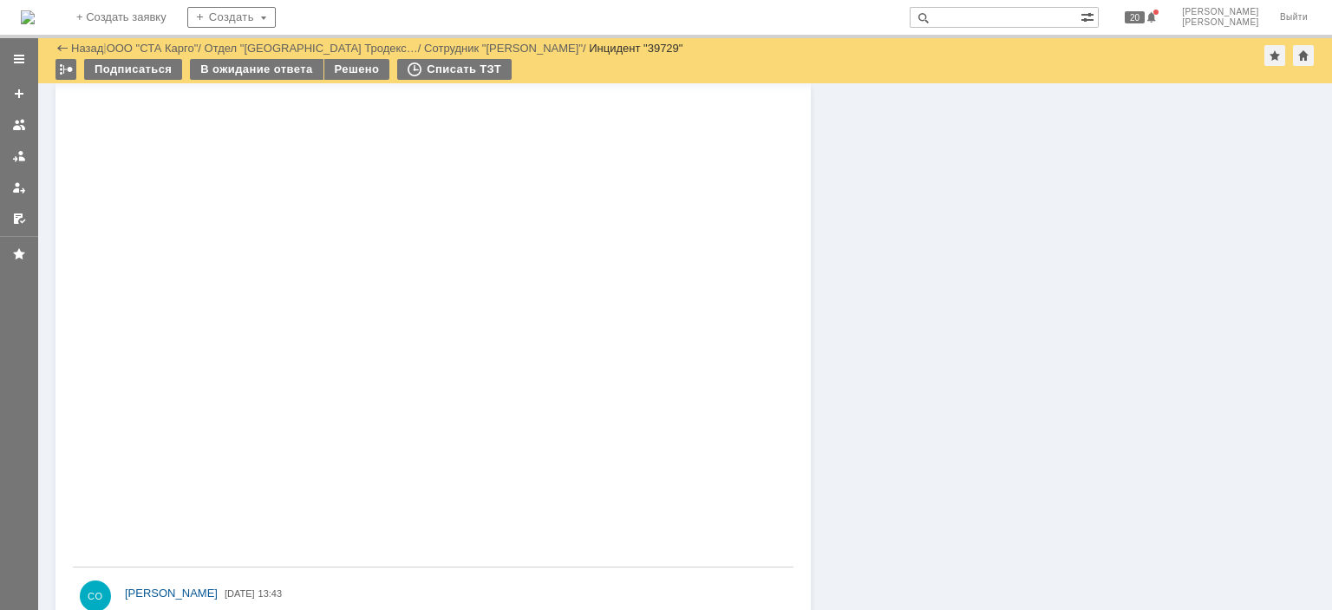
scroll to position [1041, 0]
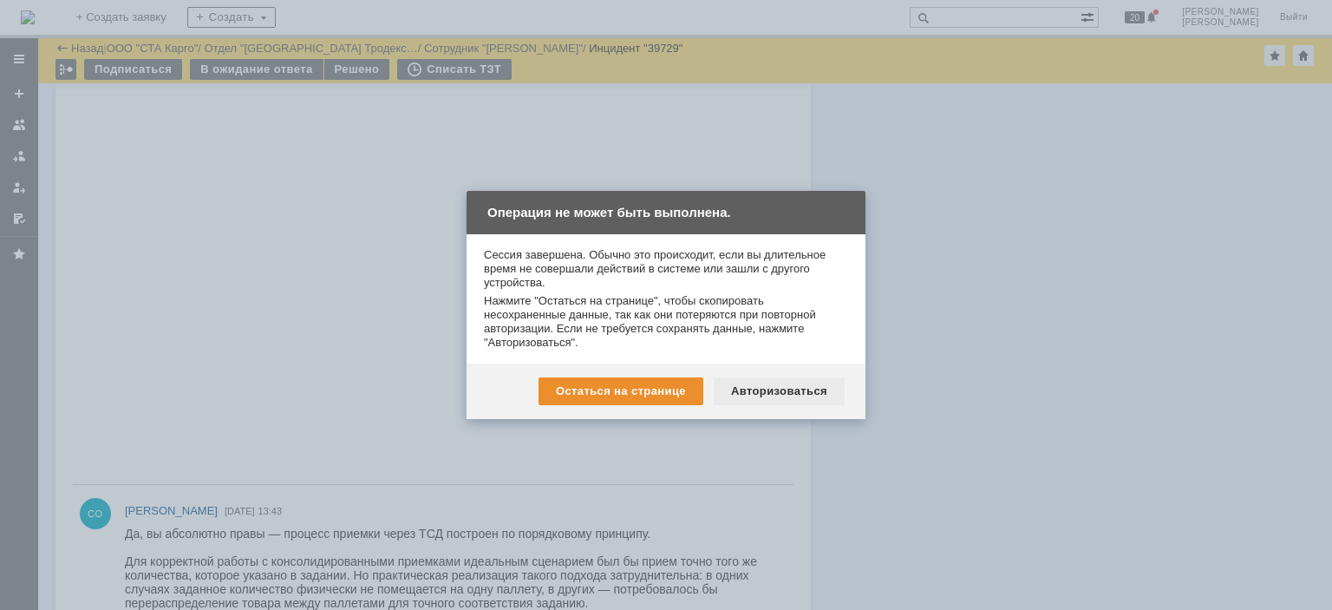
click at [796, 387] on div "Авторизоваться" at bounding box center [779, 391] width 131 height 28
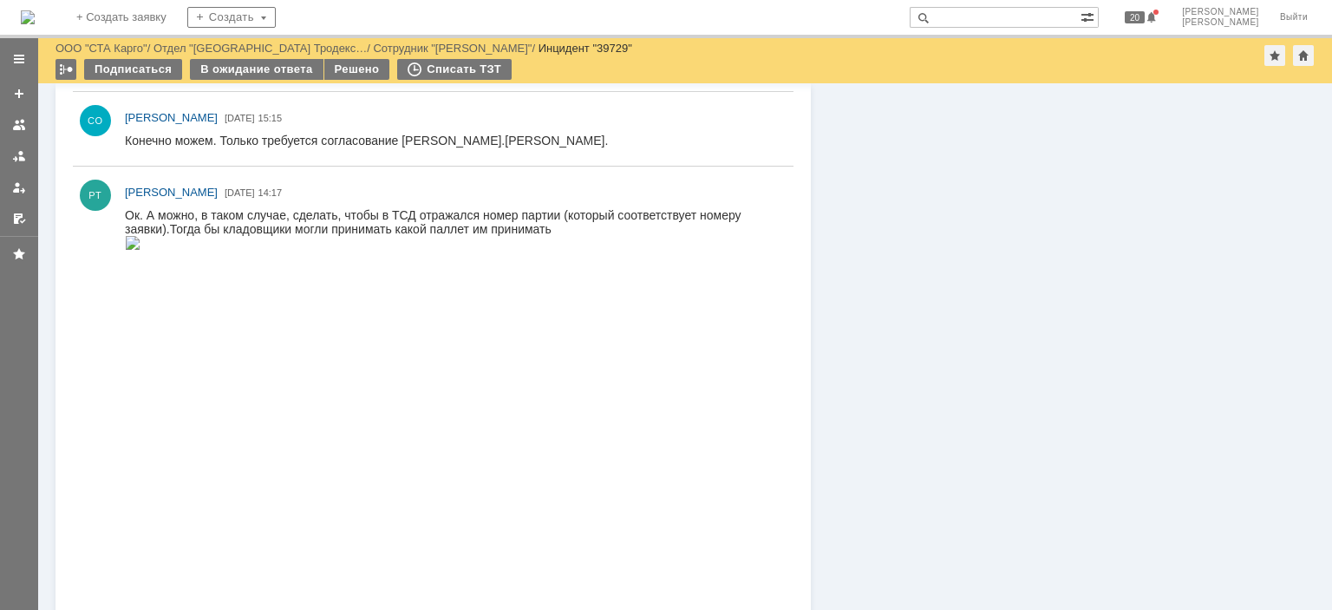
scroll to position [756, 0]
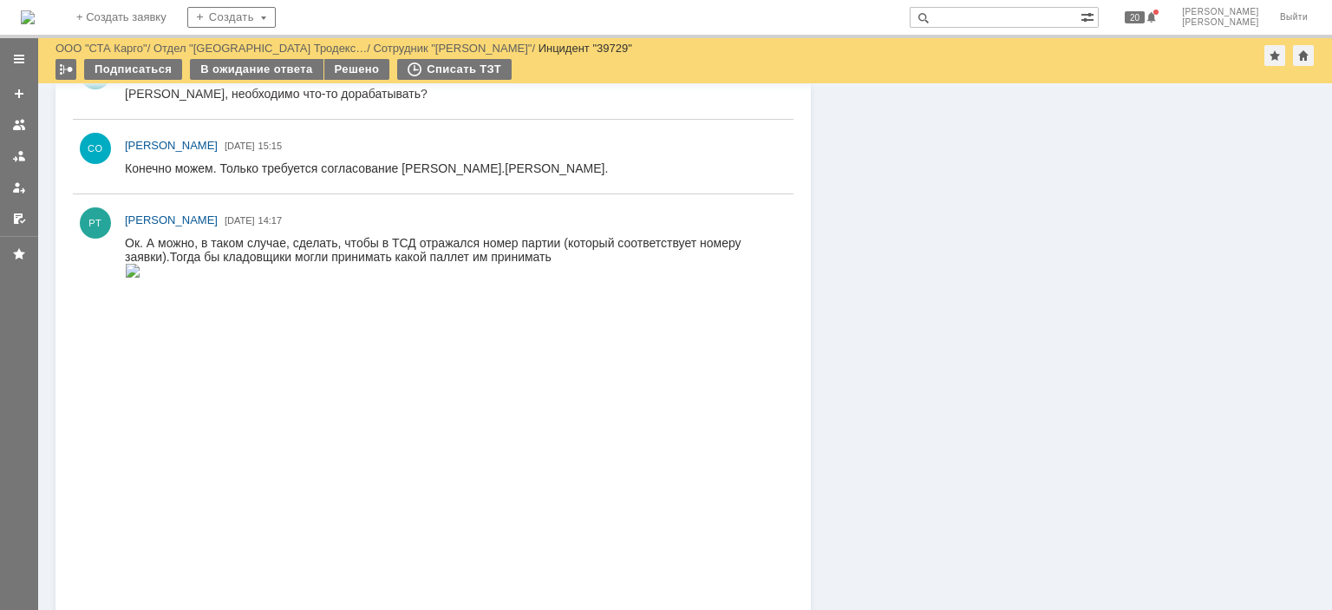
click at [141, 278] on img at bounding box center [133, 271] width 16 height 14
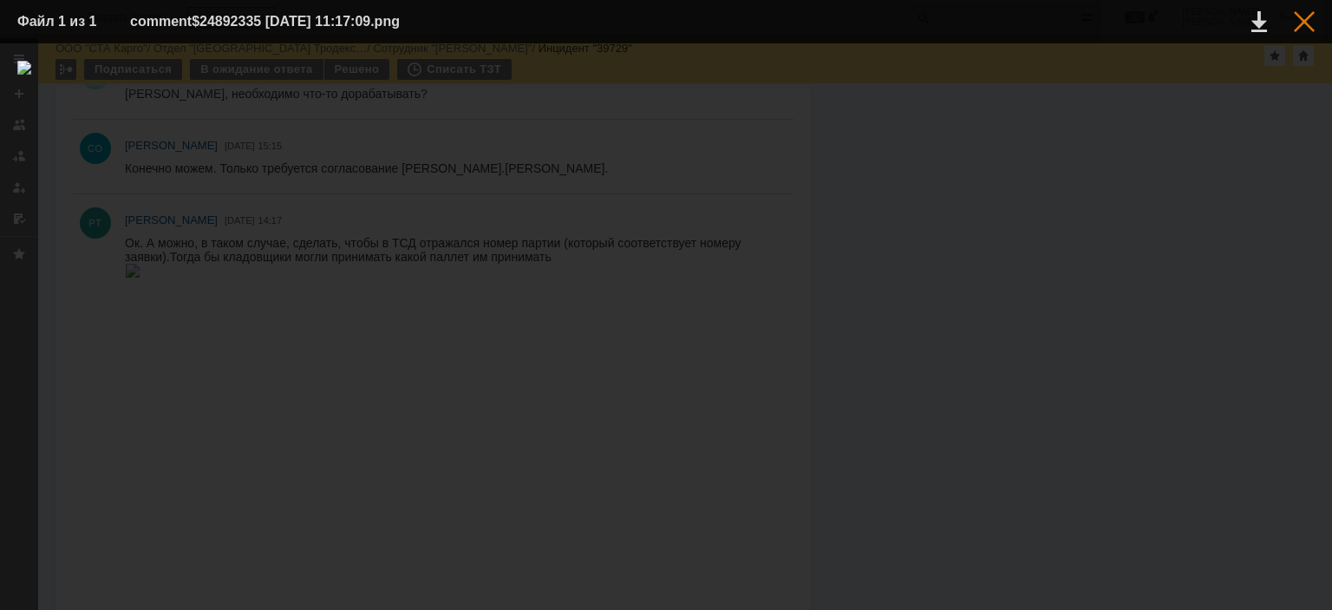
click at [1301, 20] on div at bounding box center [1304, 21] width 21 height 21
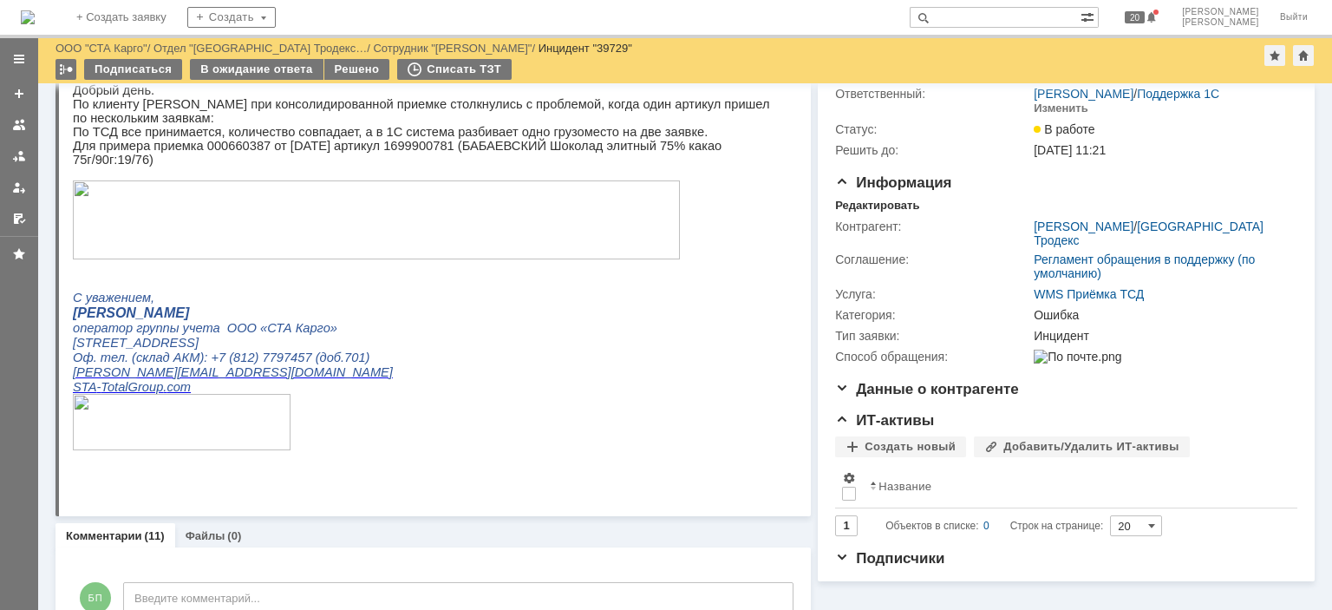
scroll to position [0, 0]
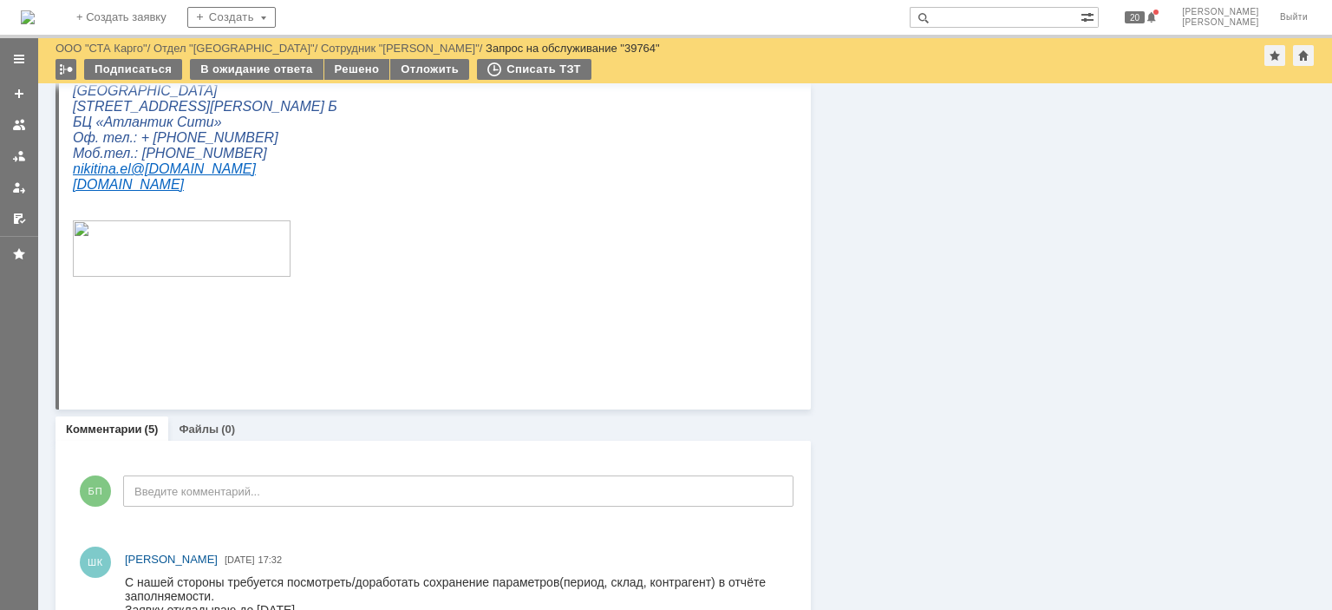
scroll to position [1128, 0]
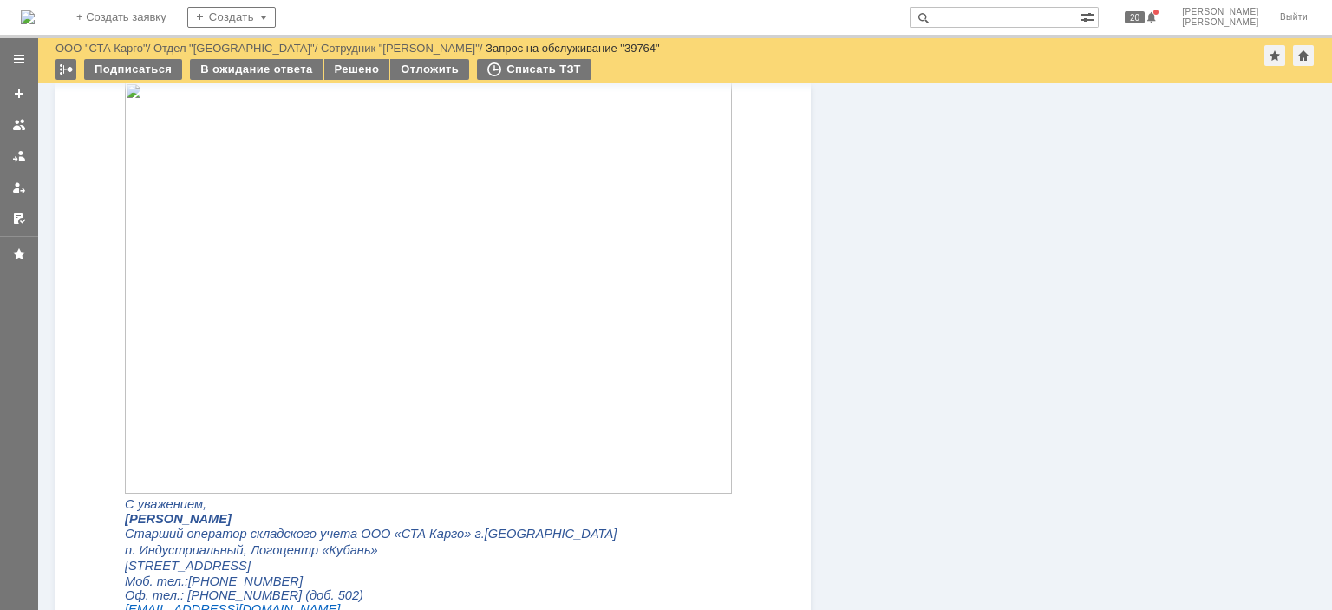
scroll to position [1301, 0]
